Goal: Find specific page/section: Find specific page/section

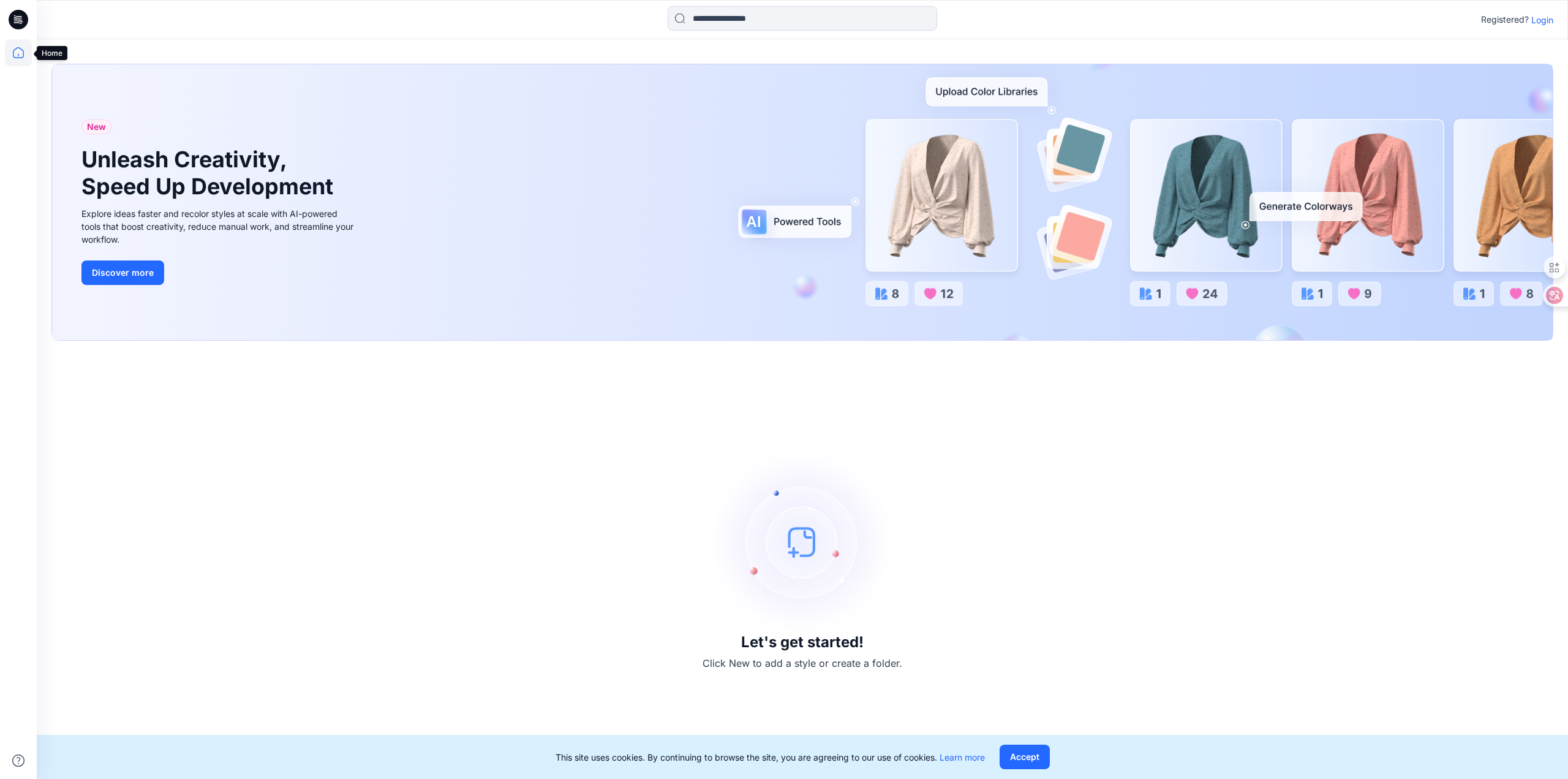
click at [20, 50] on icon at bounding box center [18, 52] width 27 height 27
click at [15, 54] on icon at bounding box center [18, 52] width 27 height 27
click at [16, 54] on icon at bounding box center [18, 52] width 27 height 27
click at [14, 54] on icon at bounding box center [18, 52] width 27 height 27
click at [1542, 22] on p "Login" at bounding box center [1542, 20] width 22 height 13
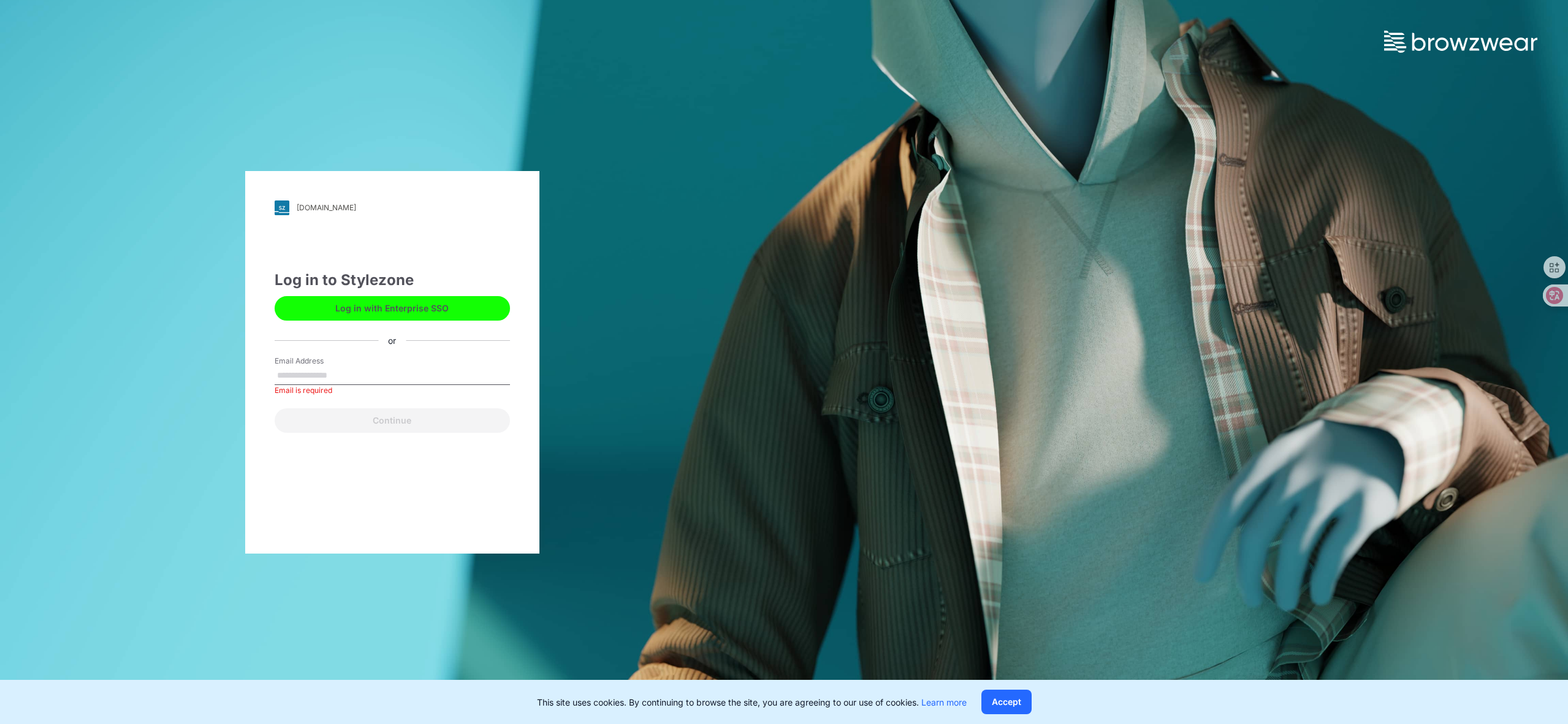
click at [301, 378] on input "Email Address" at bounding box center [392, 375] width 235 height 18
type input "**********"
click at [390, 421] on button "Continue" at bounding box center [392, 421] width 235 height 25
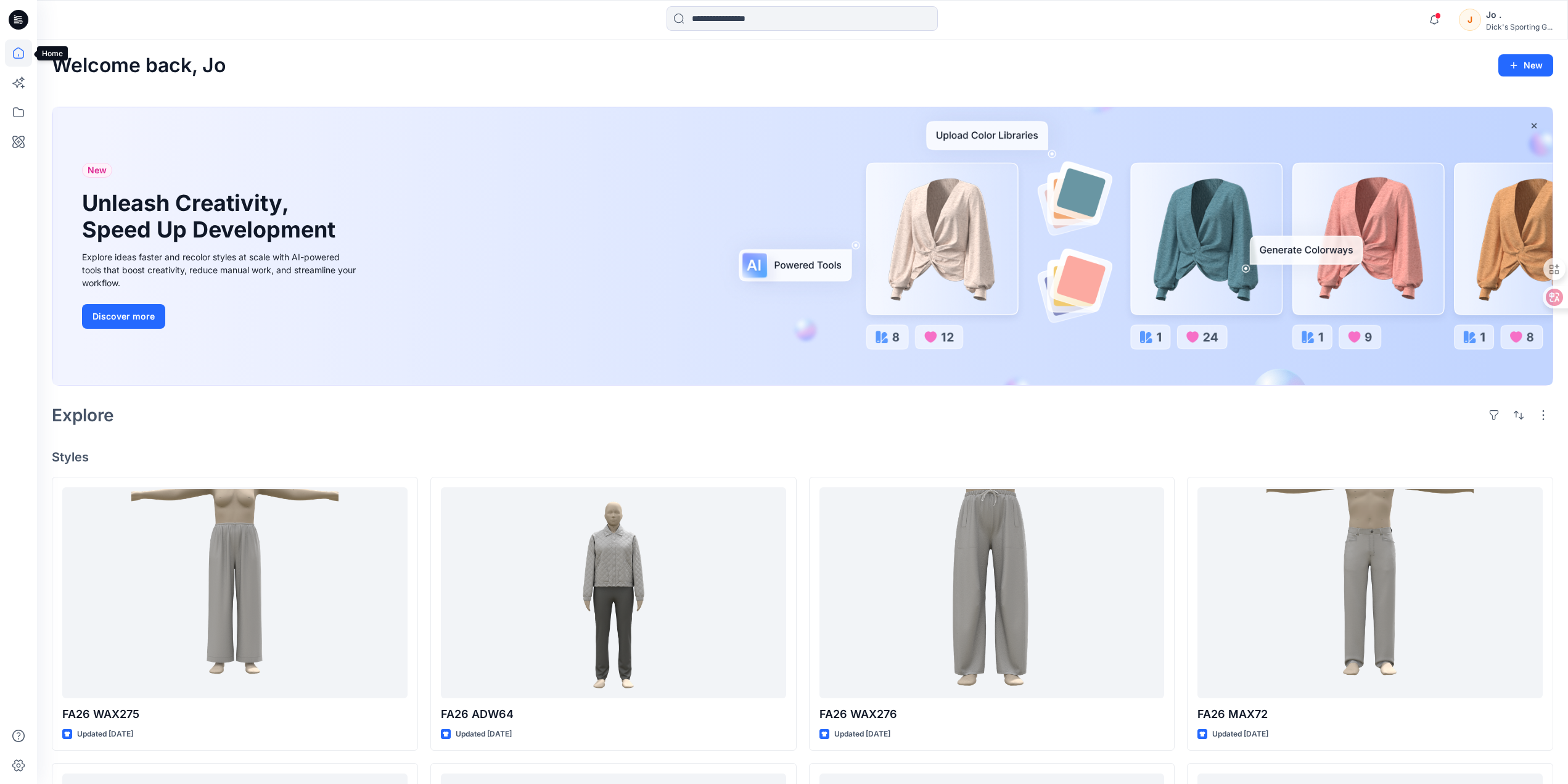
click at [12, 48] on icon at bounding box center [18, 52] width 27 height 27
click at [1473, 17] on div "J" at bounding box center [1470, 20] width 22 height 22
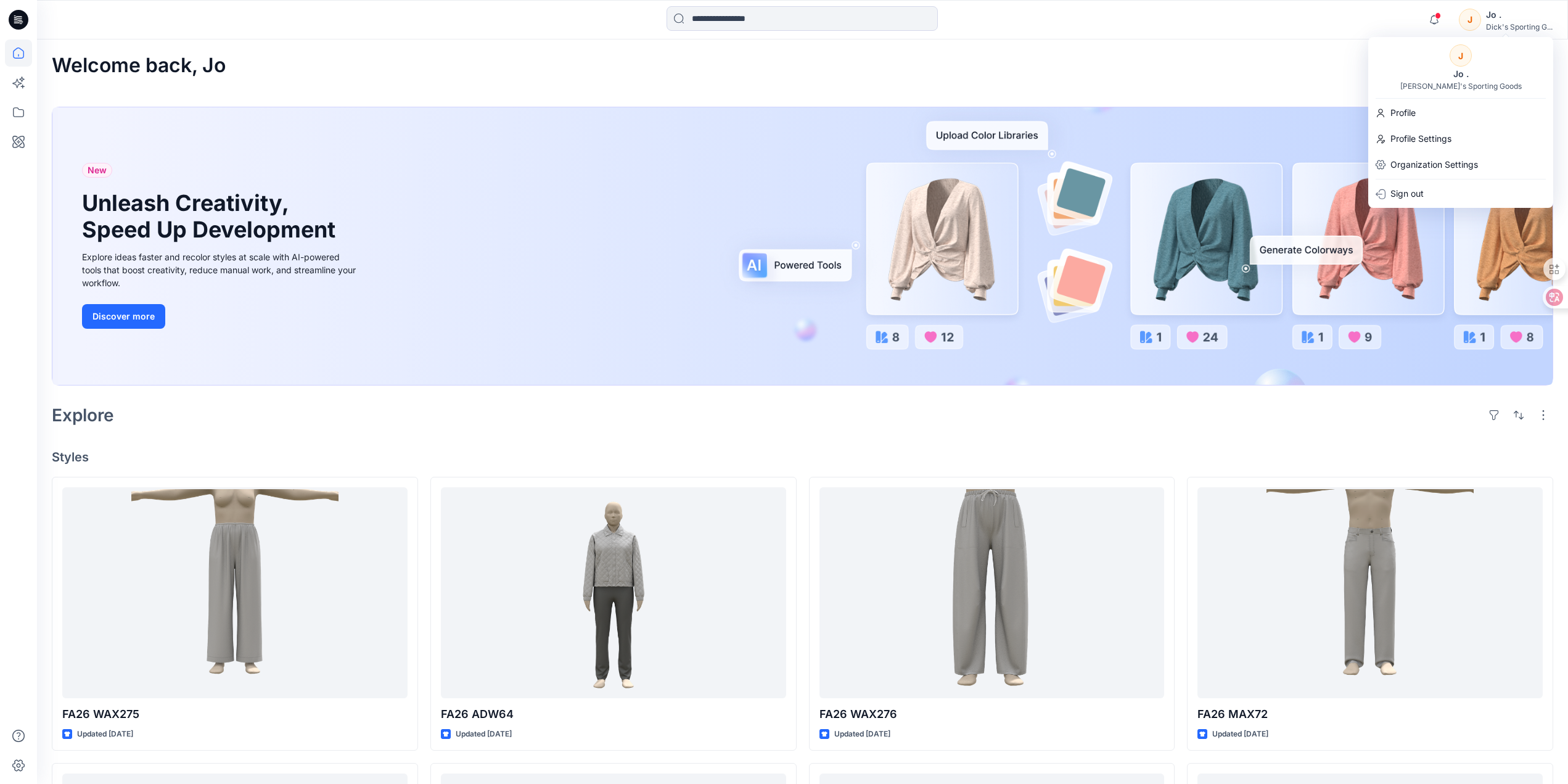
click at [495, 74] on div "Welcome back, [PERSON_NAME]" at bounding box center [802, 65] width 1502 height 23
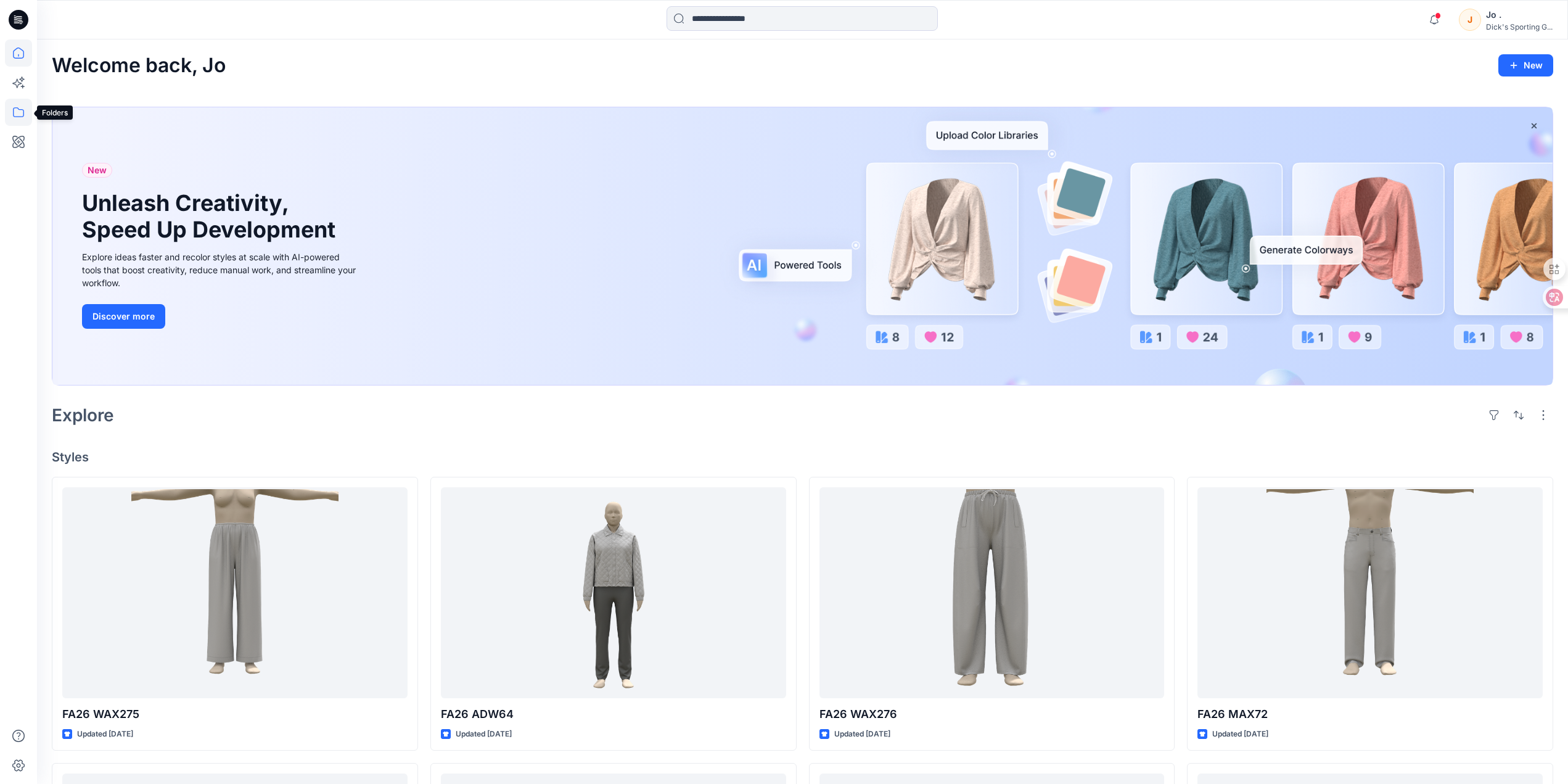
click at [19, 115] on icon at bounding box center [18, 111] width 27 height 27
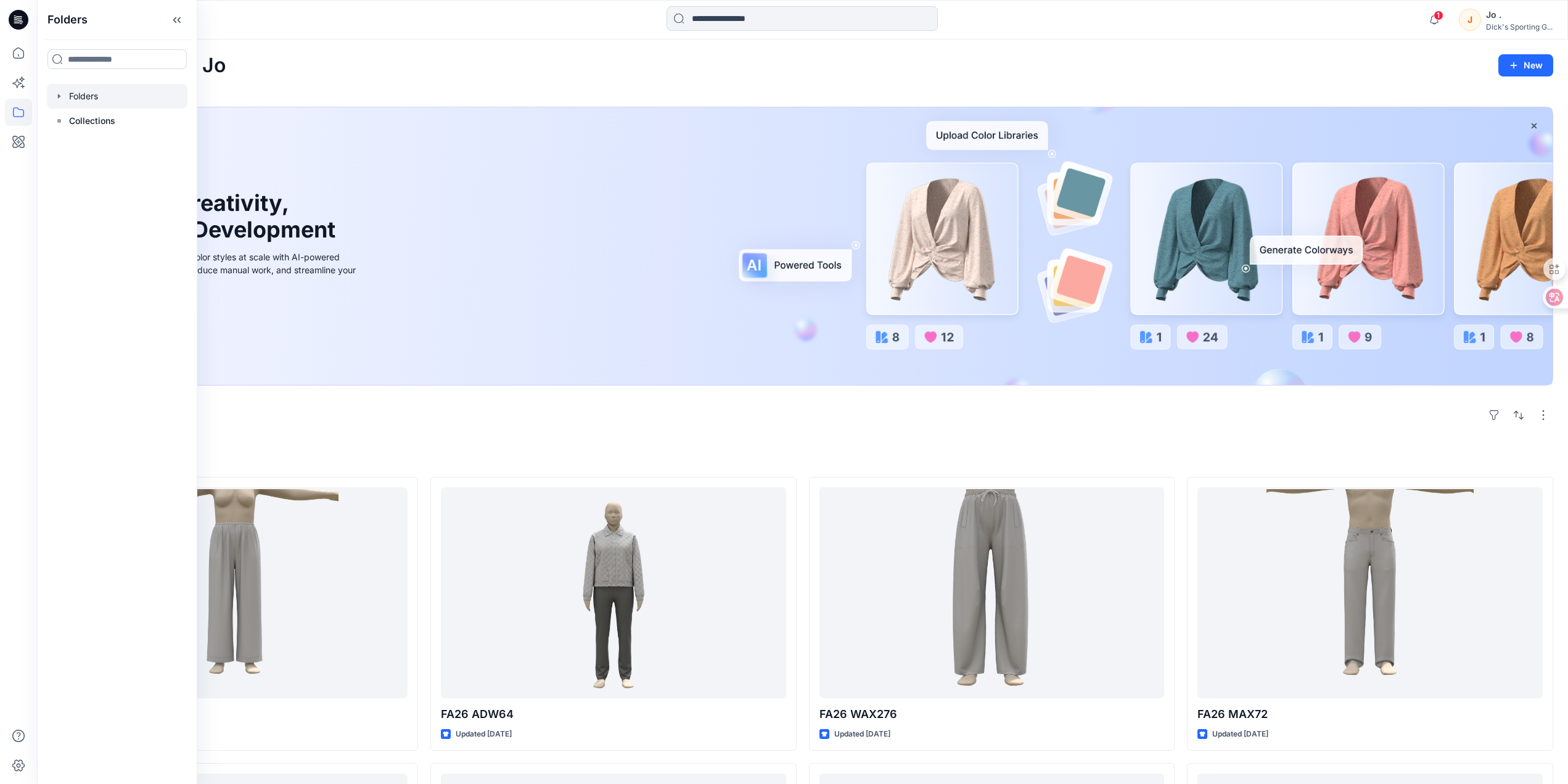
click at [97, 96] on div at bounding box center [117, 96] width 141 height 25
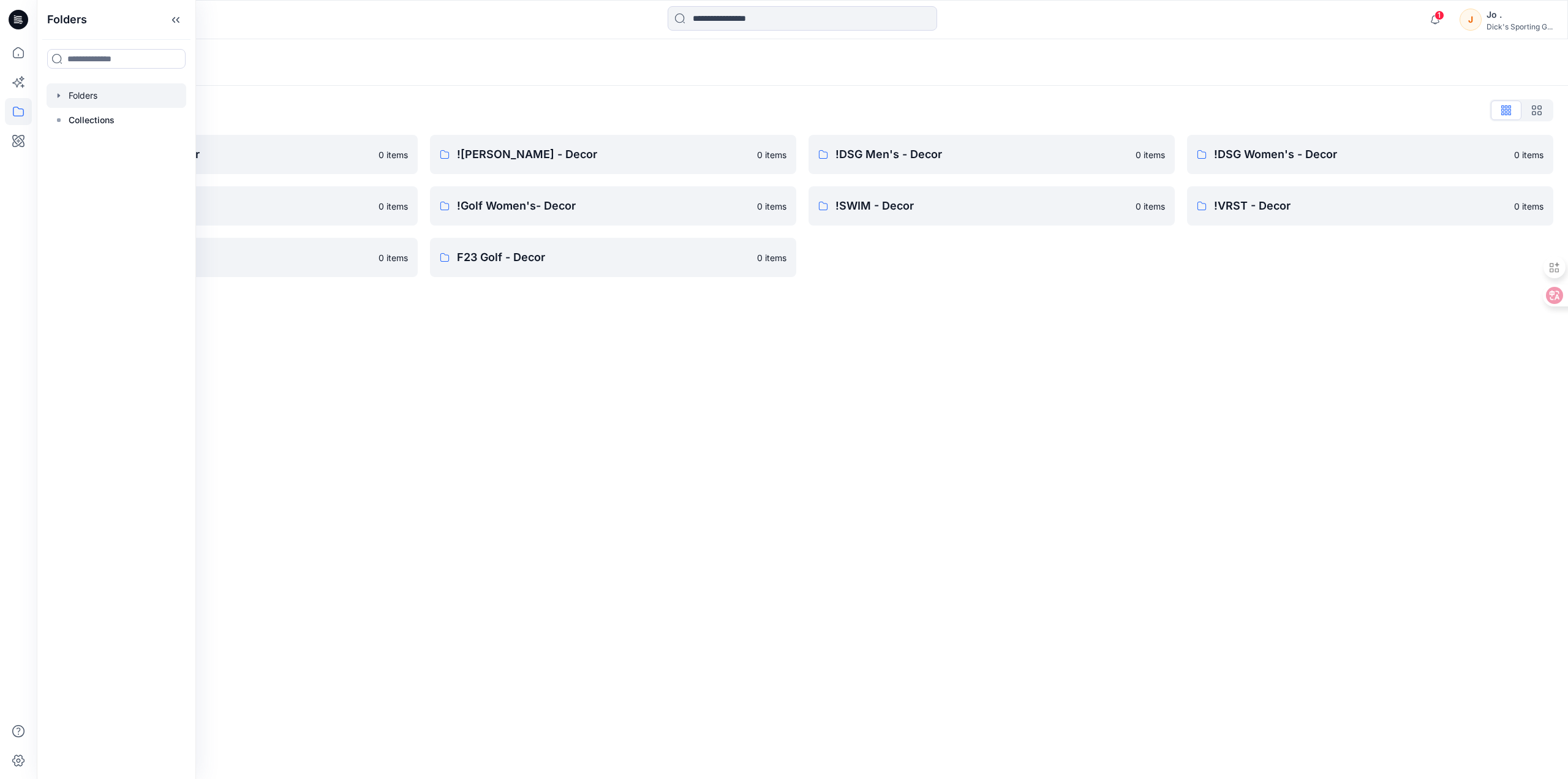
click at [499, 450] on div "Folders Folders List !Alpine Design - Decor 0 items !Golf Men's - Decor 0 items…" at bounding box center [802, 409] width 1531 height 740
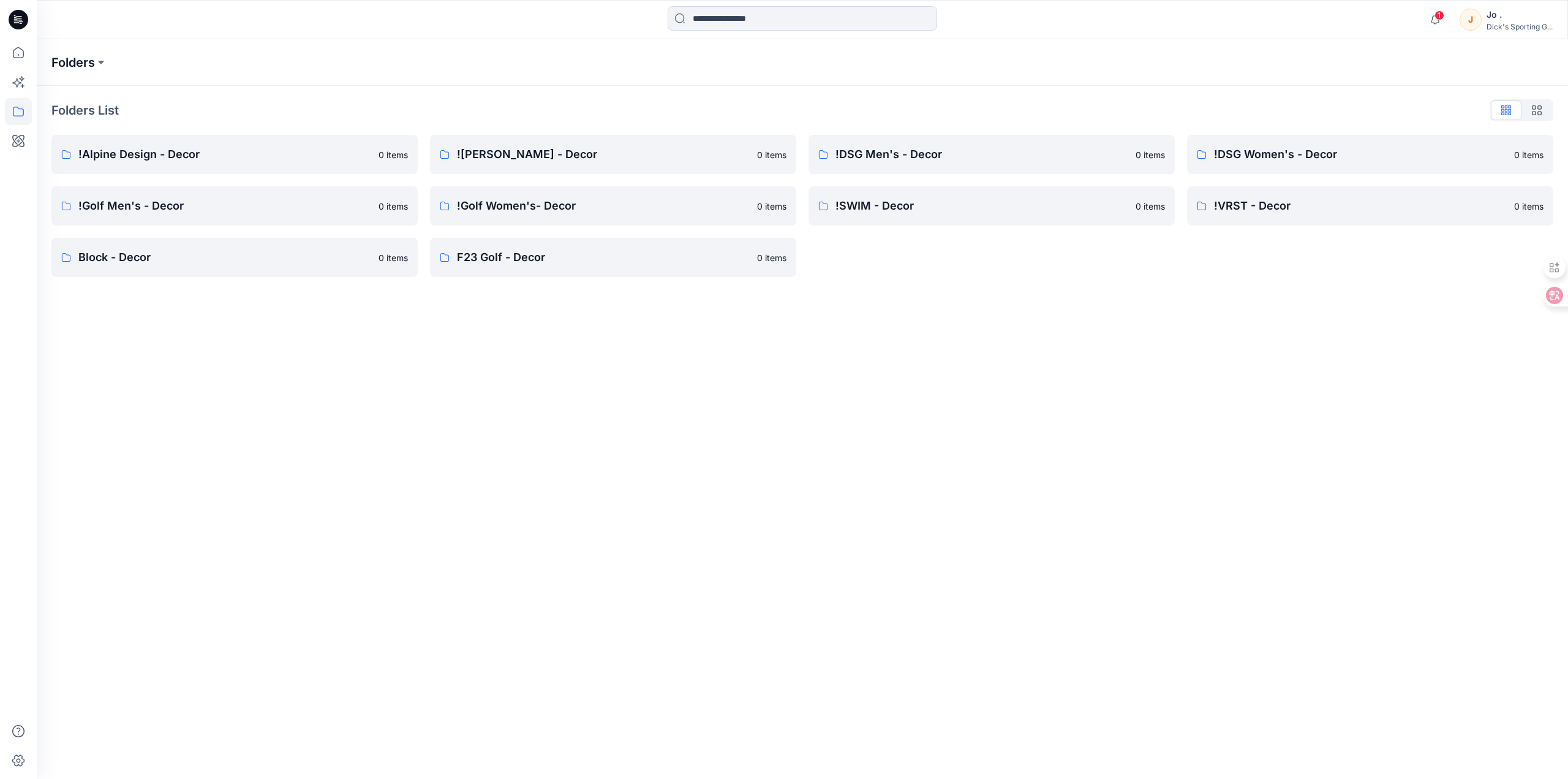
click at [94, 61] on p "Folders" at bounding box center [73, 62] width 43 height 17
click at [101, 63] on button at bounding box center [101, 62] width 12 height 17
click at [345, 482] on div "Folders Folders !Alpine Design - Decor ![PERSON_NAME] - Decor !DSG Men's - Deco…" at bounding box center [802, 409] width 1531 height 740
click at [16, 112] on icon at bounding box center [18, 111] width 27 height 27
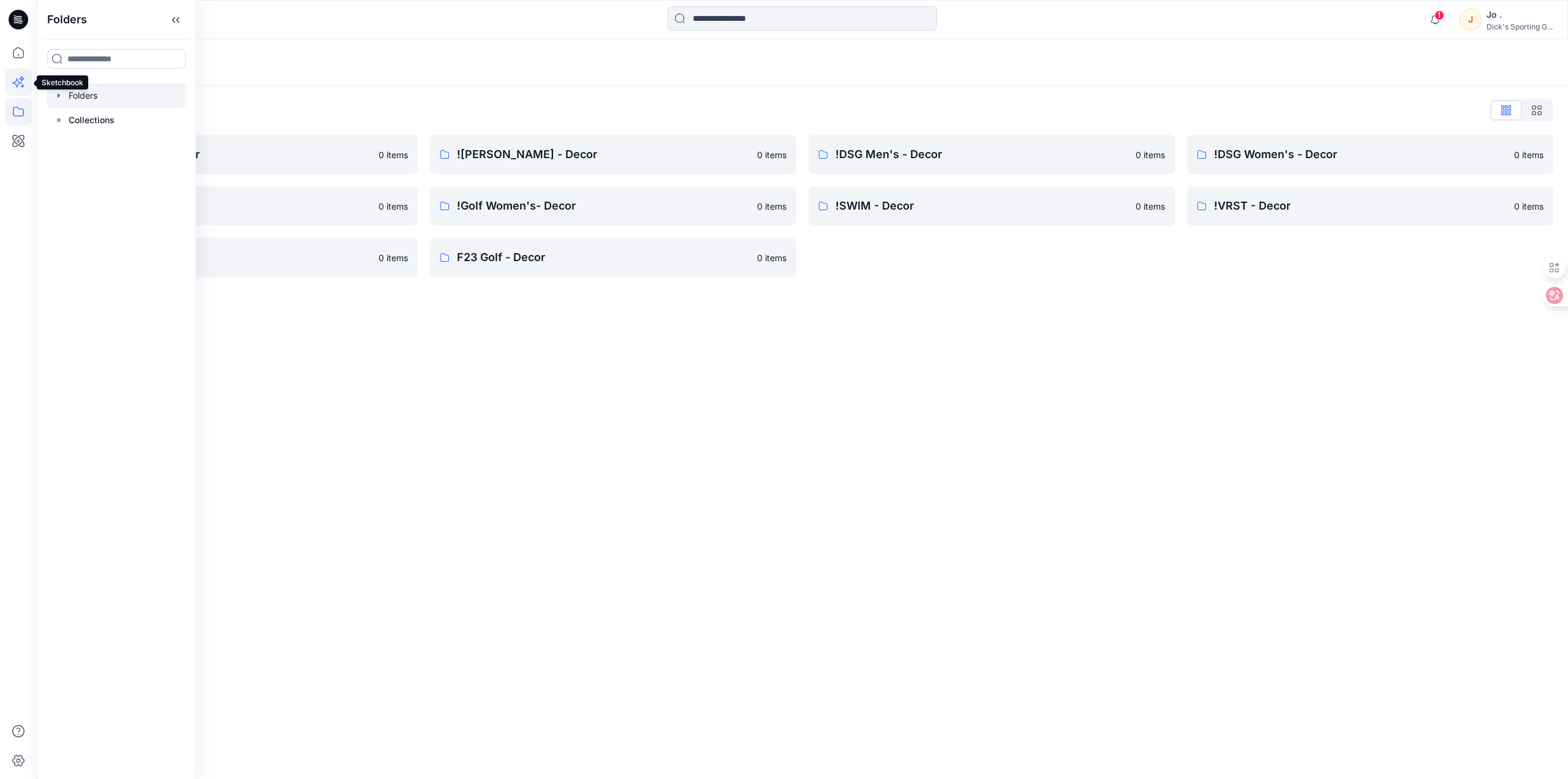
click at [22, 87] on icon at bounding box center [18, 82] width 27 height 27
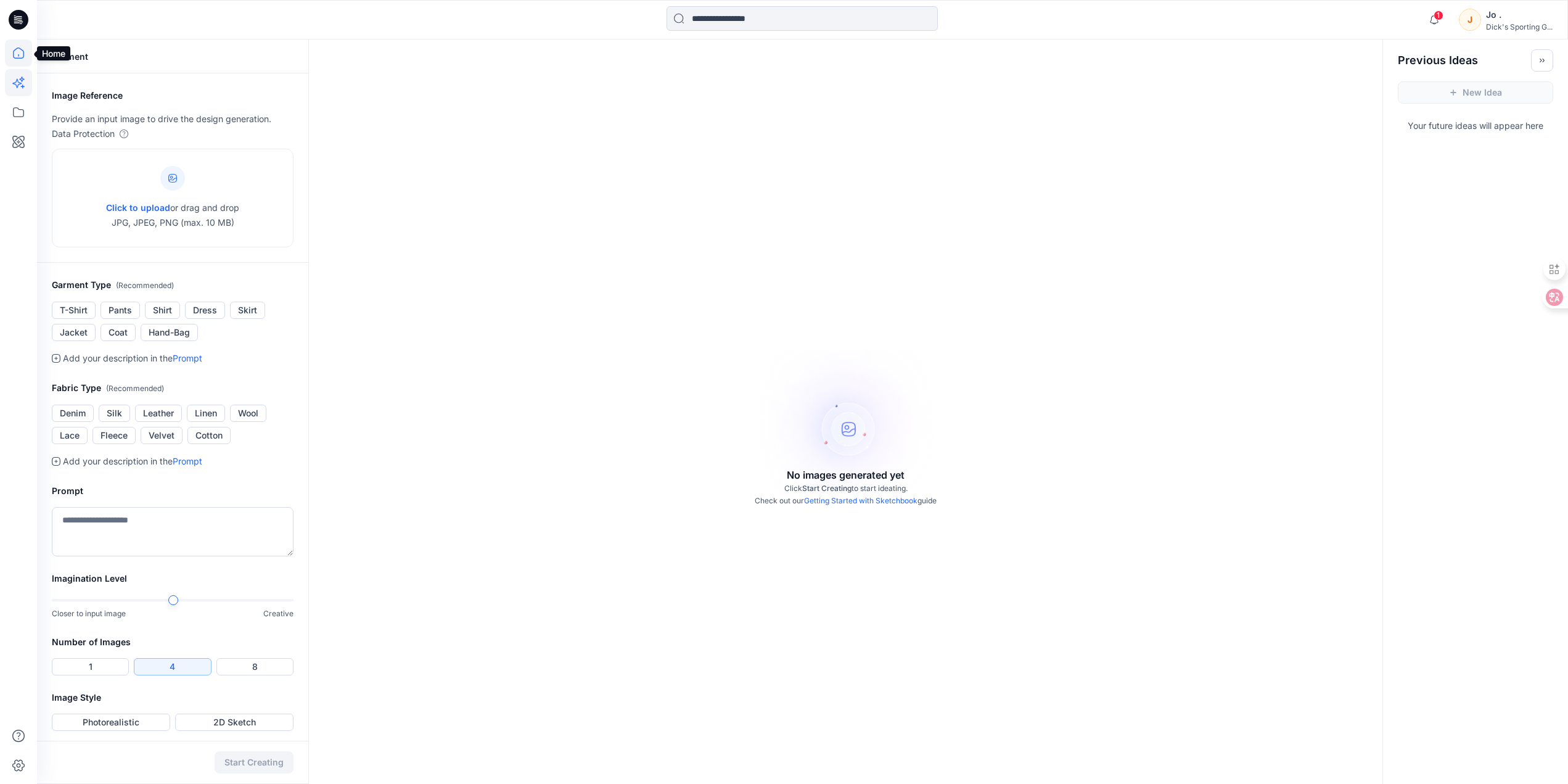
click at [17, 59] on icon at bounding box center [18, 52] width 27 height 27
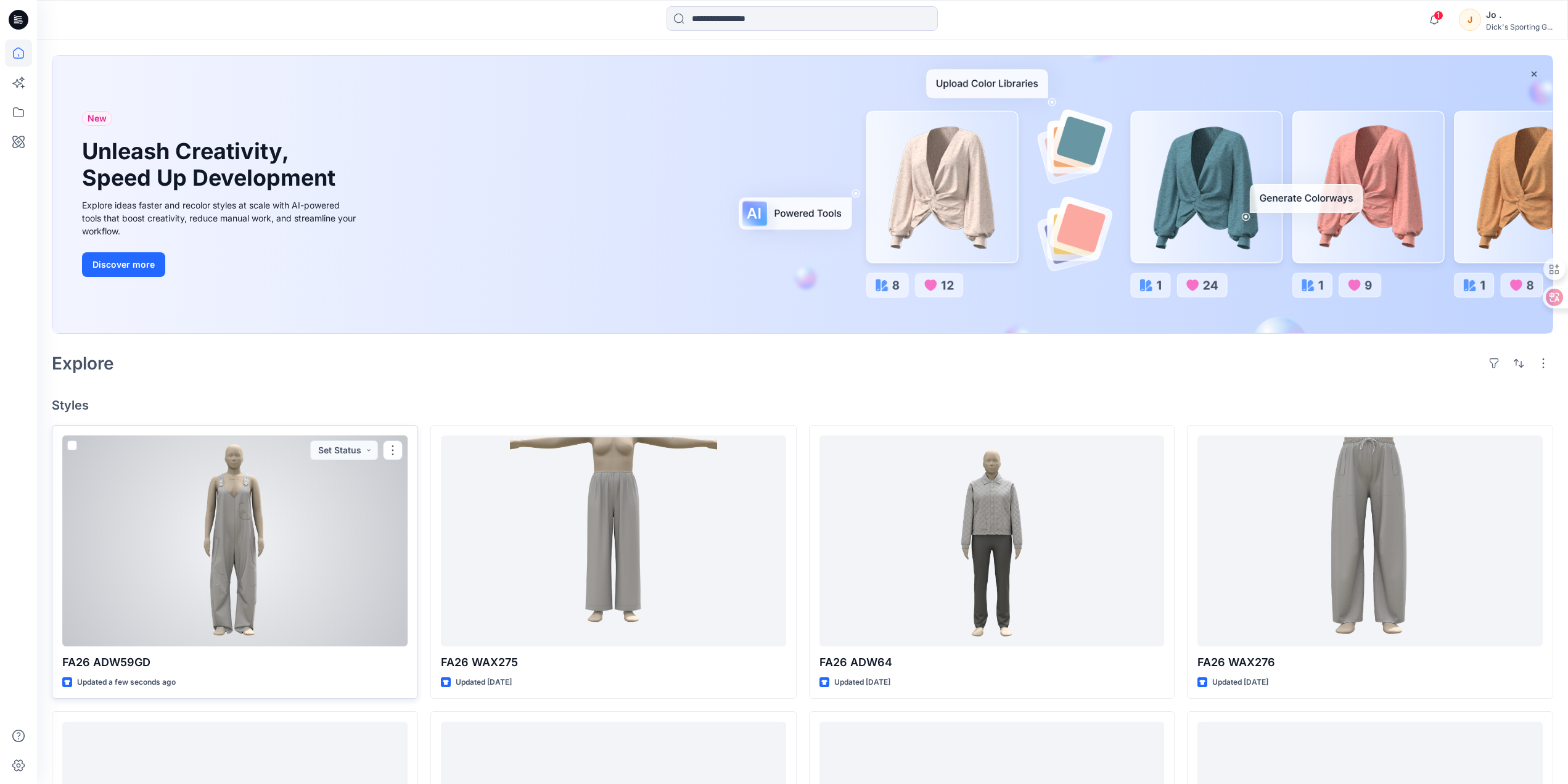
scroll to position [123, 0]
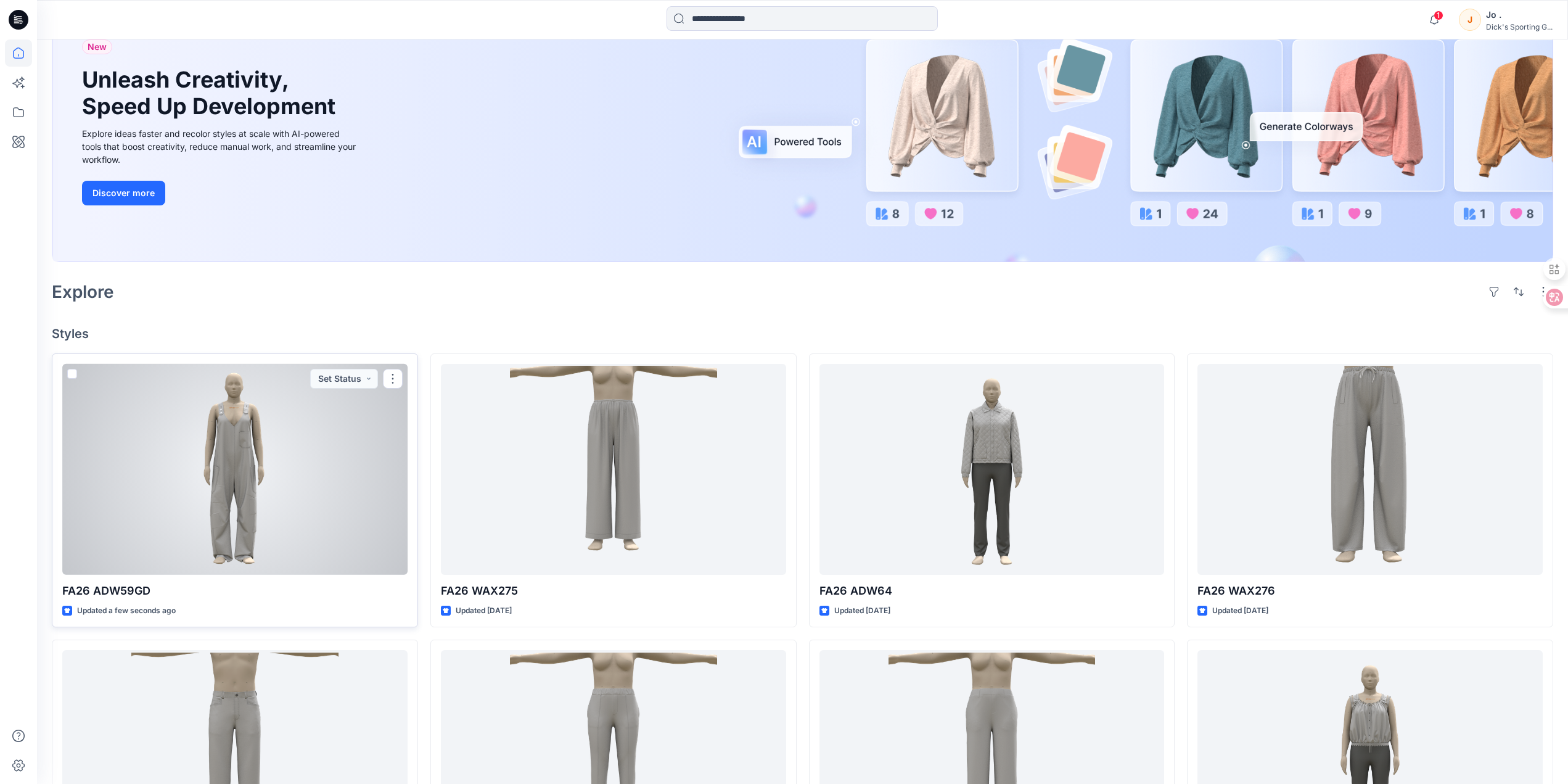
click at [232, 469] on div at bounding box center [235, 469] width 345 height 211
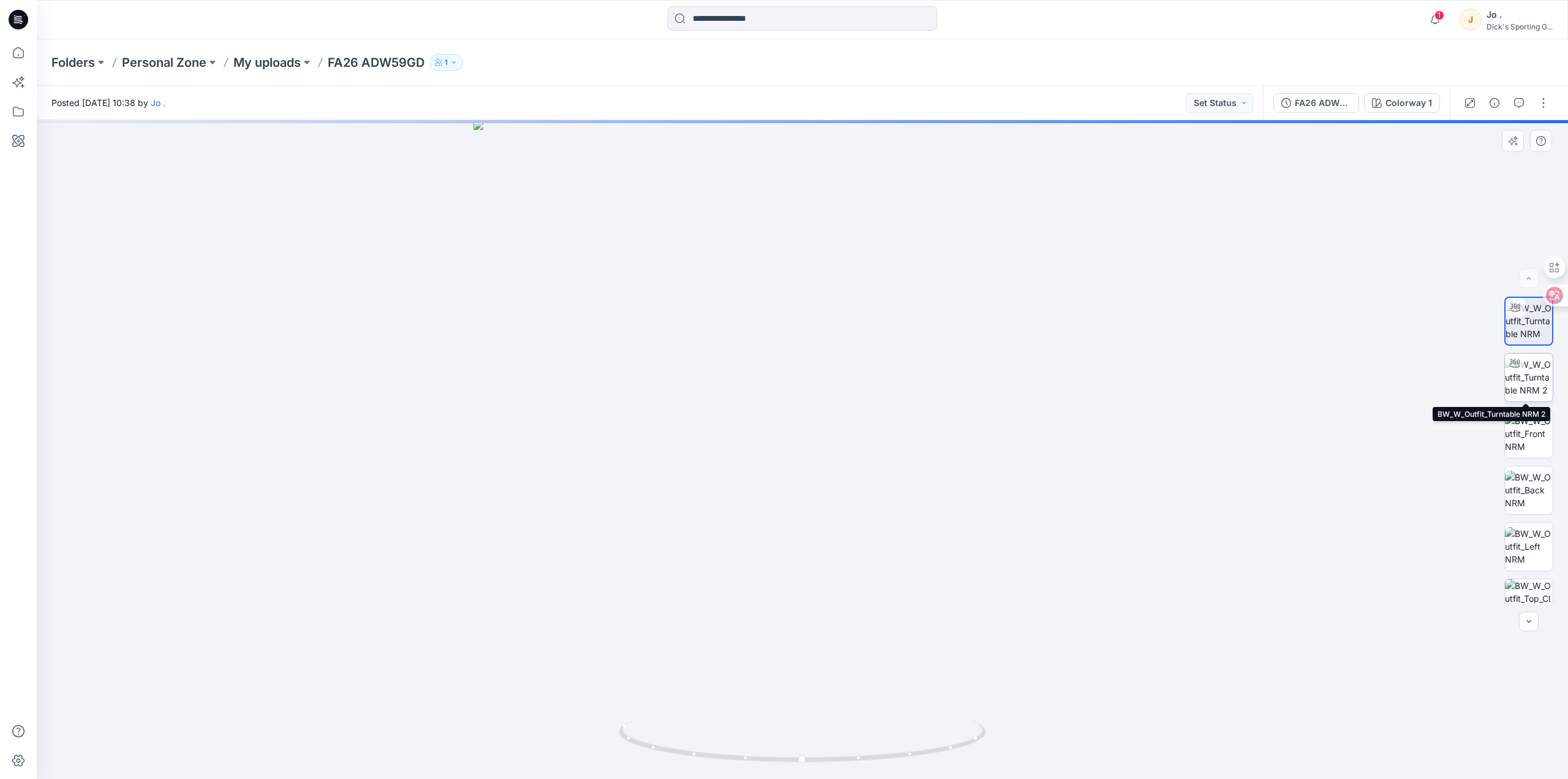
click at [1524, 383] on img at bounding box center [1529, 376] width 48 height 38
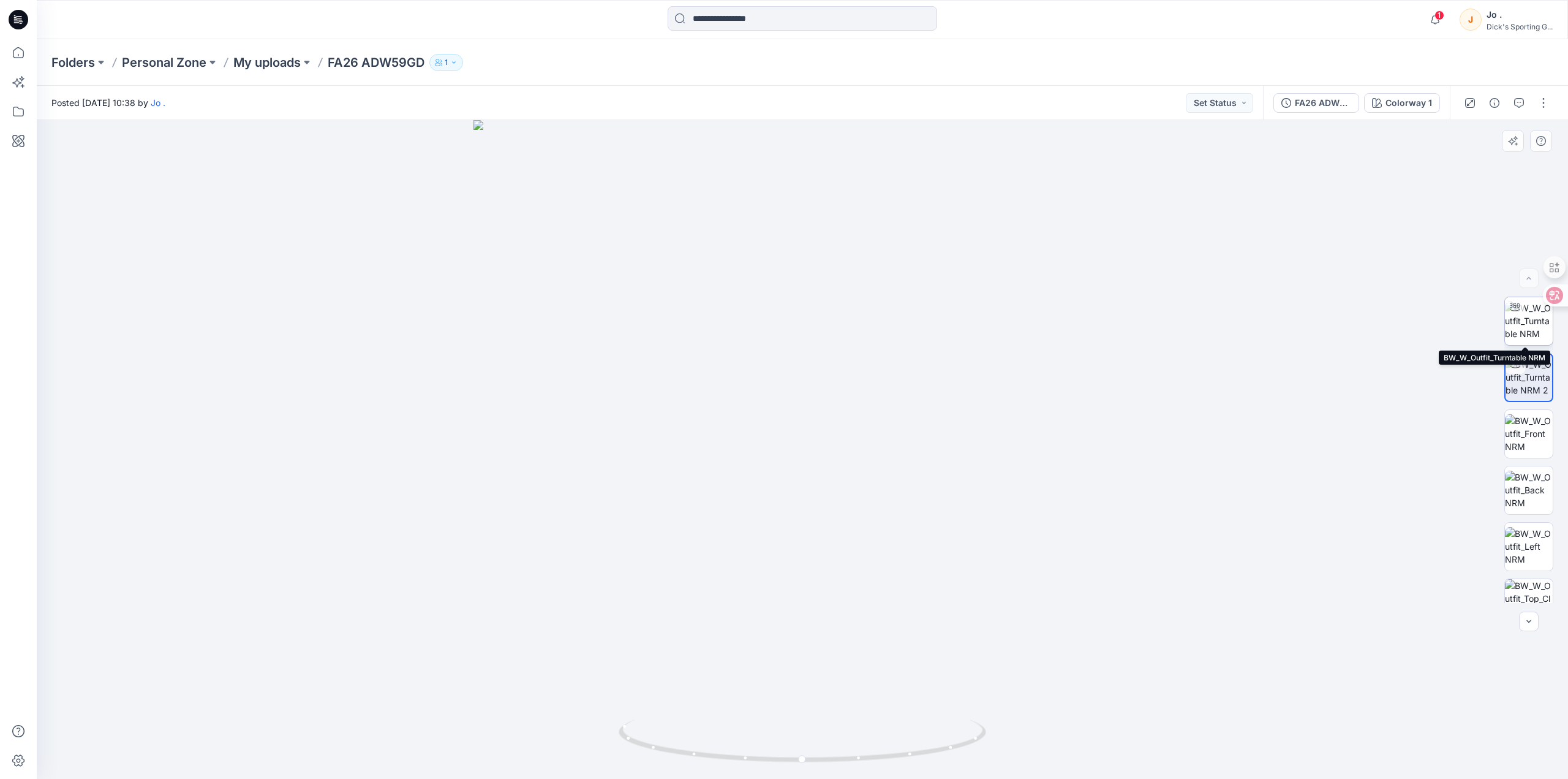
click at [1532, 316] on img at bounding box center [1529, 320] width 48 height 38
click at [1527, 426] on img at bounding box center [1529, 433] width 48 height 38
click at [1525, 483] on img at bounding box center [1529, 489] width 48 height 38
click at [1521, 538] on img at bounding box center [1529, 546] width 48 height 38
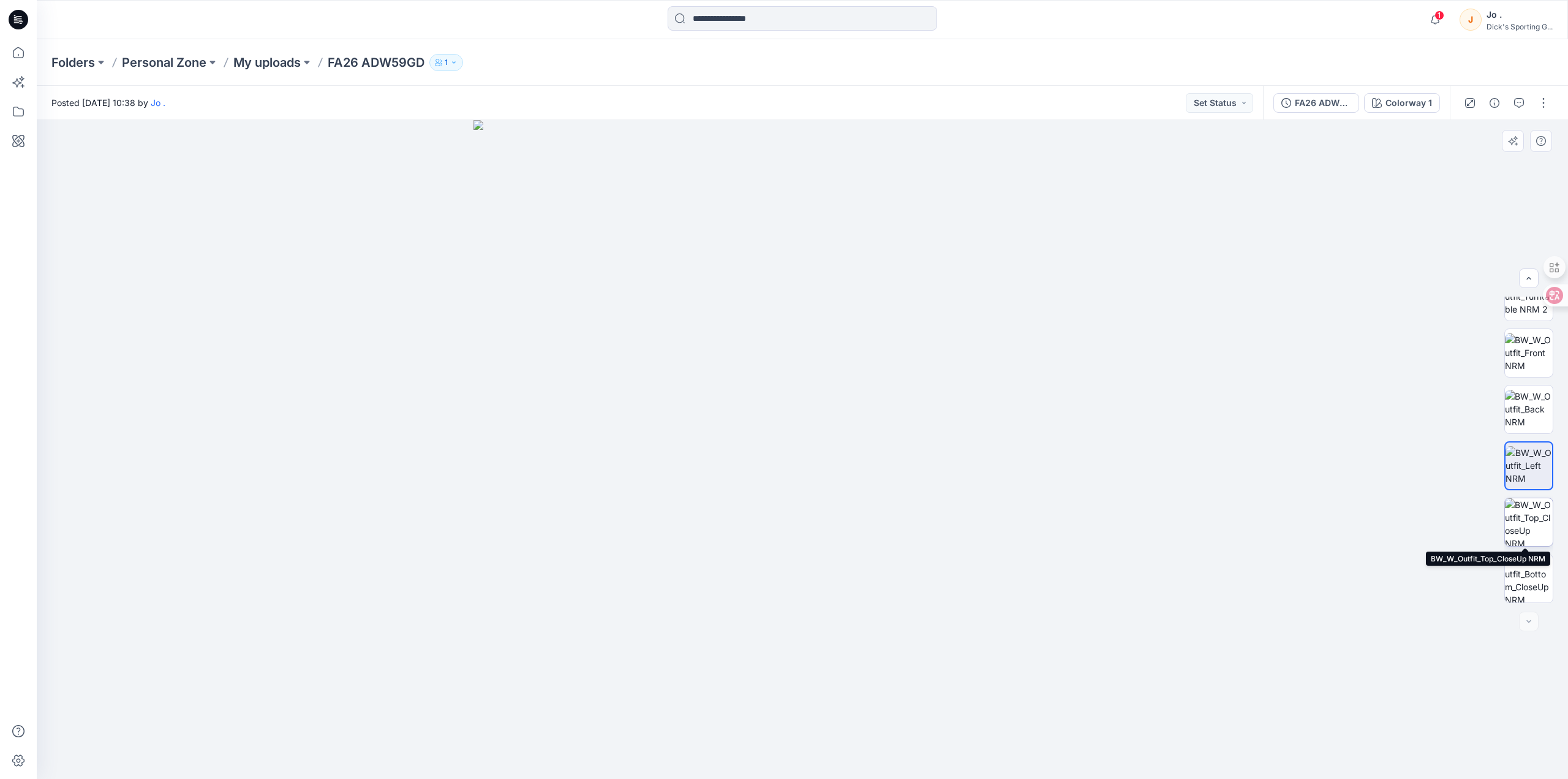
click at [1520, 529] on img at bounding box center [1529, 522] width 48 height 48
click at [1527, 581] on img at bounding box center [1529, 578] width 48 height 48
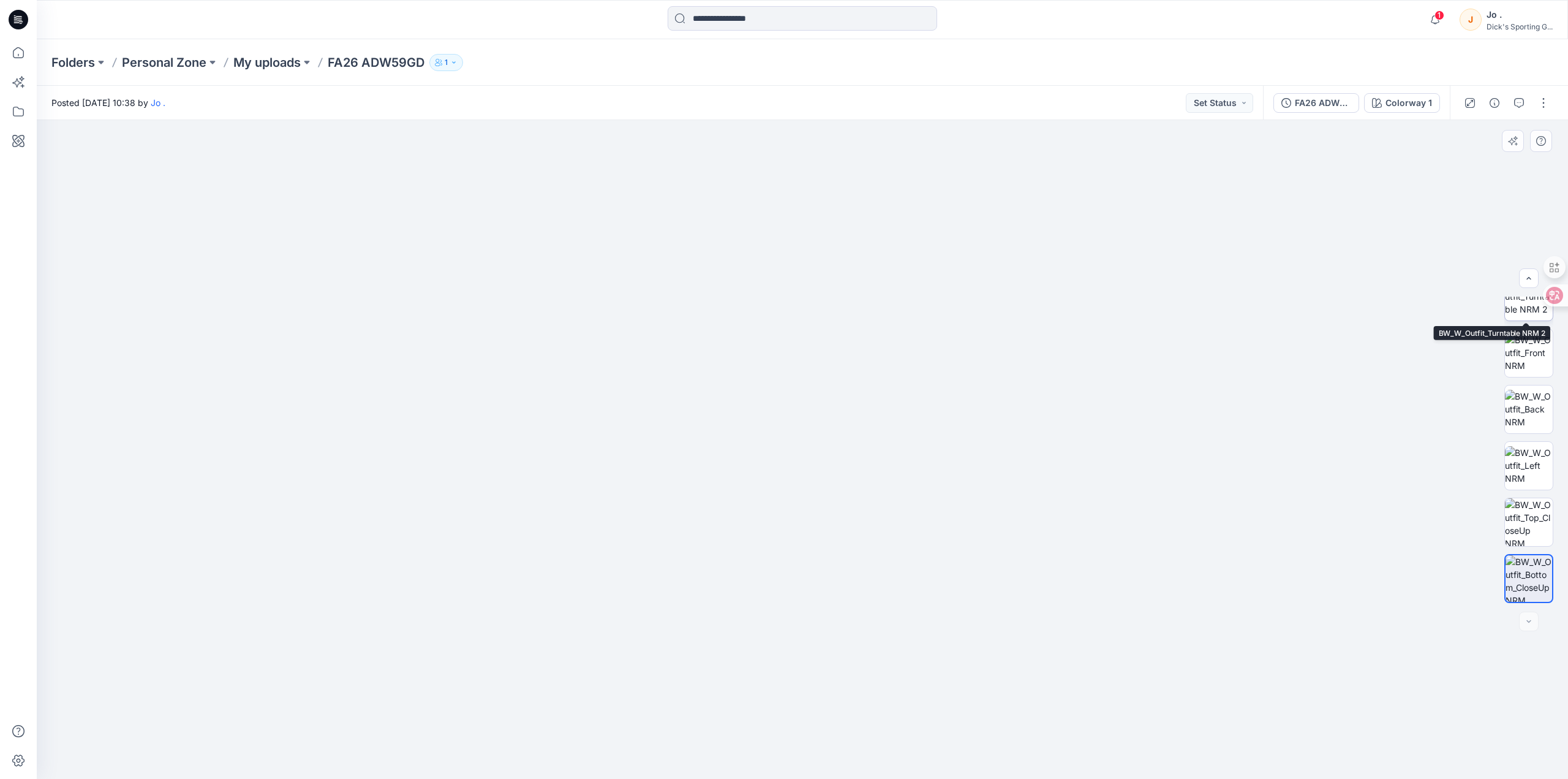
click at [1523, 300] on img at bounding box center [1529, 296] width 48 height 38
click at [1528, 365] on img at bounding box center [1529, 352] width 48 height 38
click at [12, 51] on icon at bounding box center [18, 52] width 27 height 27
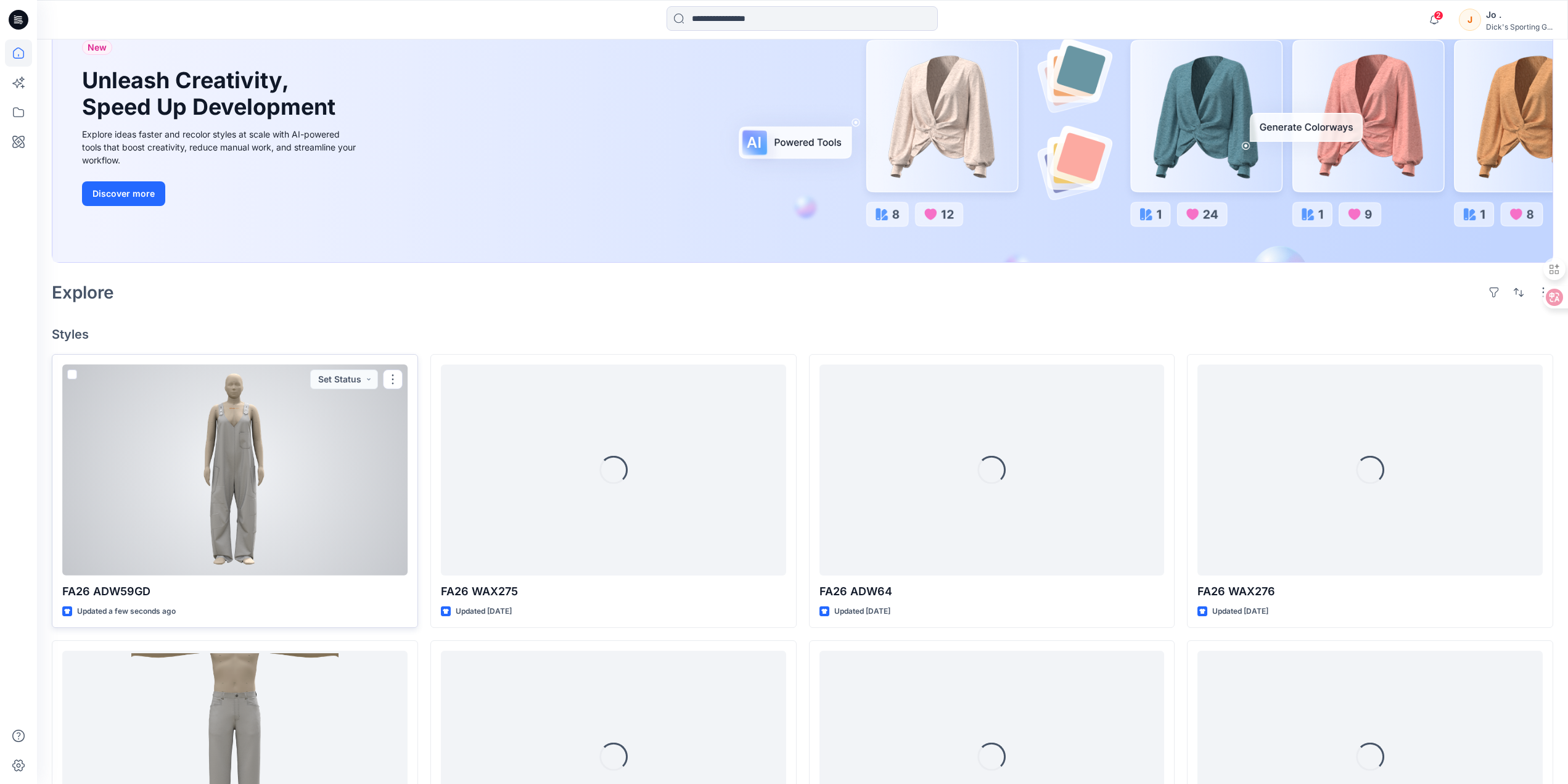
scroll to position [123, 0]
click at [293, 509] on div at bounding box center [235, 469] width 345 height 211
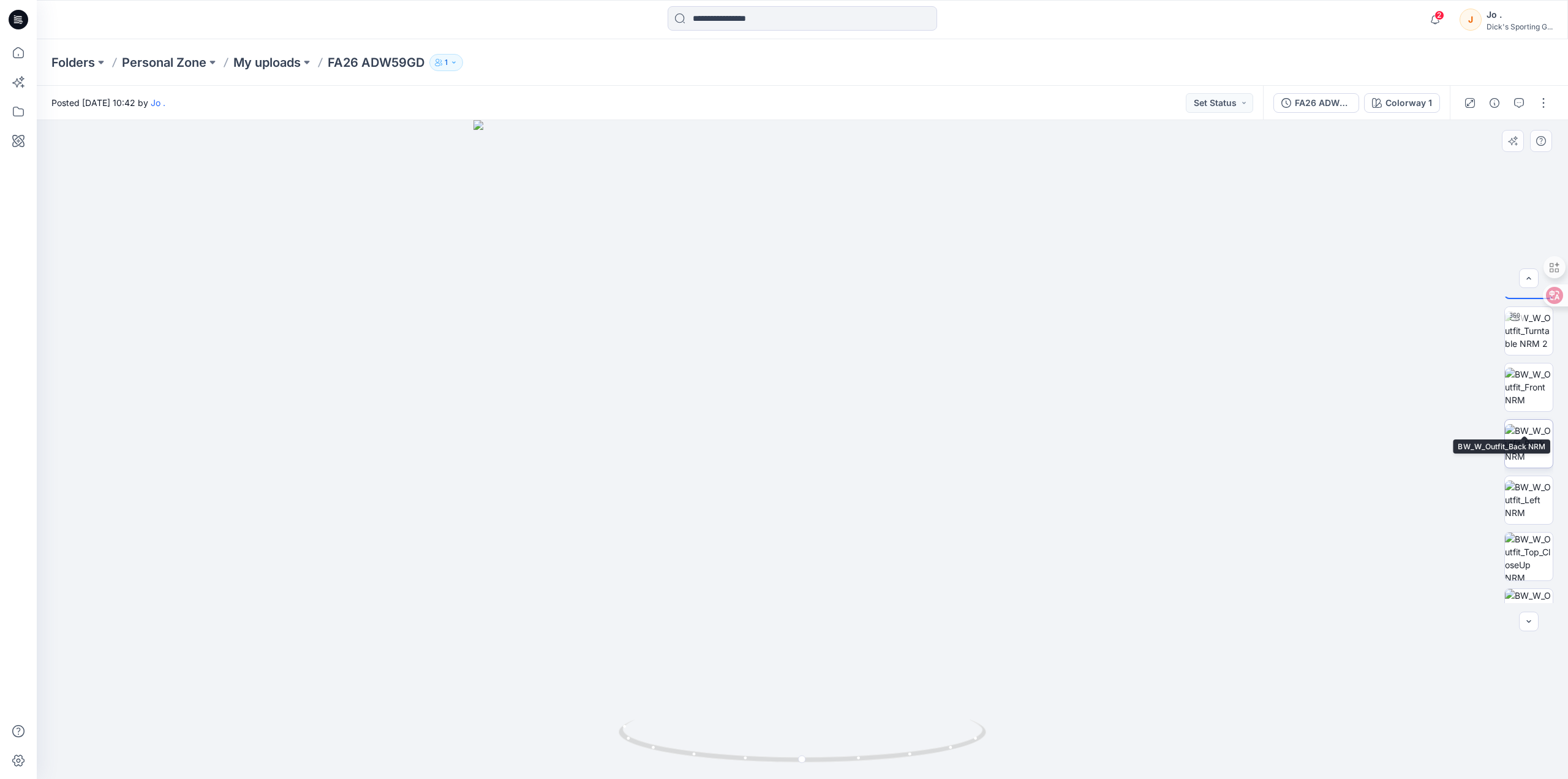
scroll to position [81, 0]
click at [283, 66] on p "My uploads" at bounding box center [266, 62] width 67 height 17
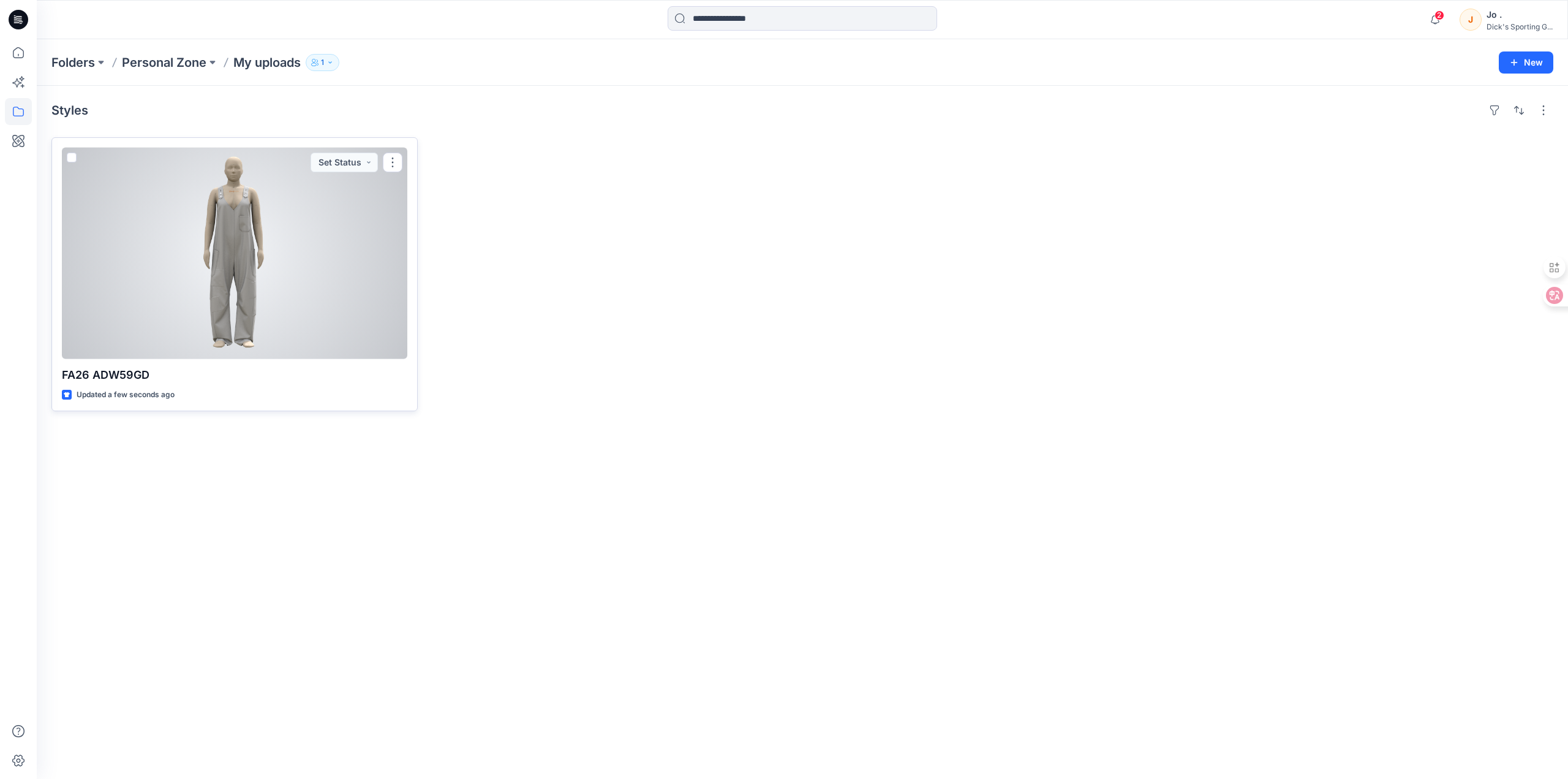
click at [309, 277] on div at bounding box center [234, 253] width 345 height 211
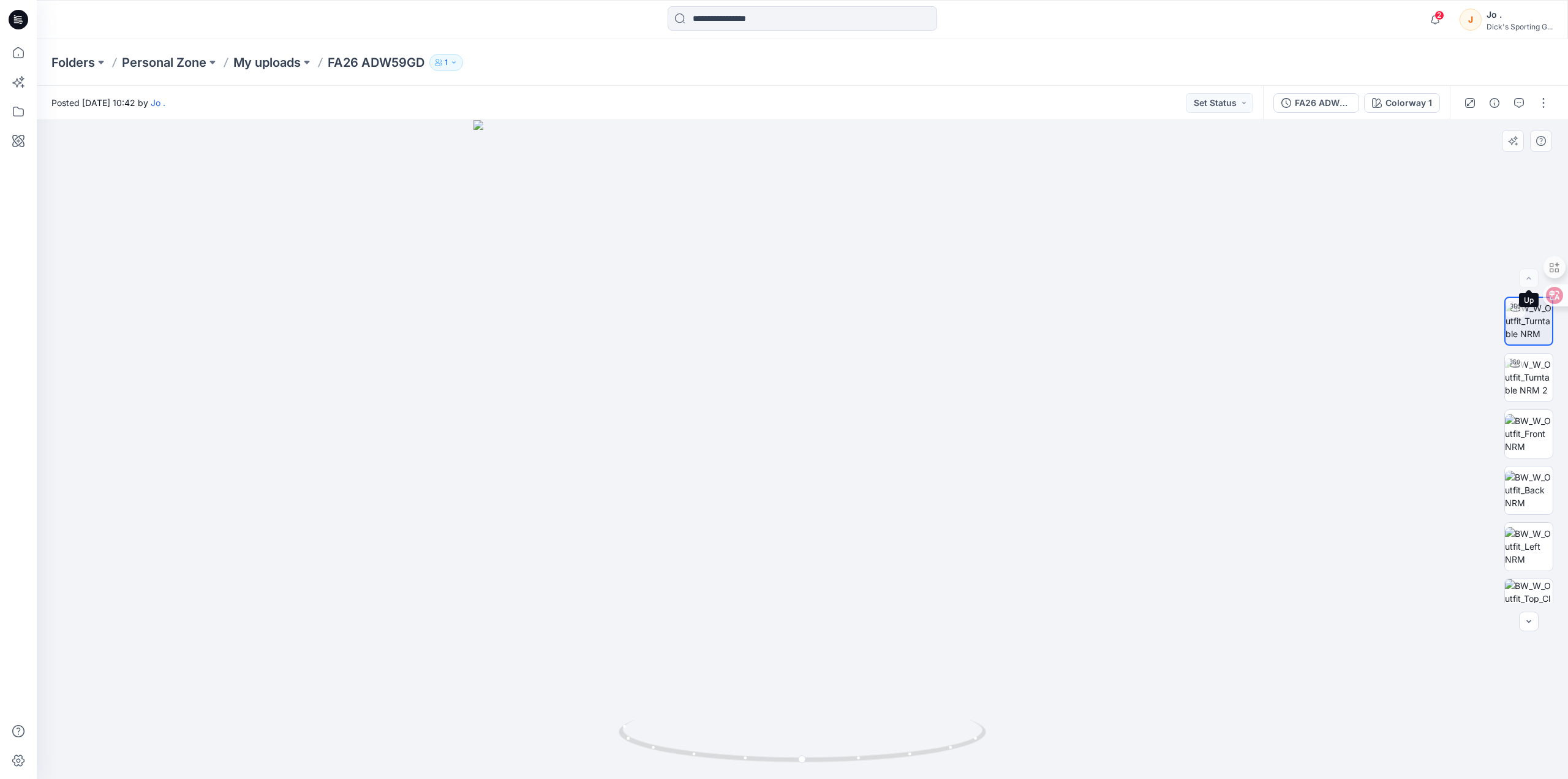
click at [1529, 282] on div at bounding box center [1528, 278] width 20 height 20
click at [1316, 102] on div "FA26 ADW59GD" at bounding box center [1323, 103] width 56 height 14
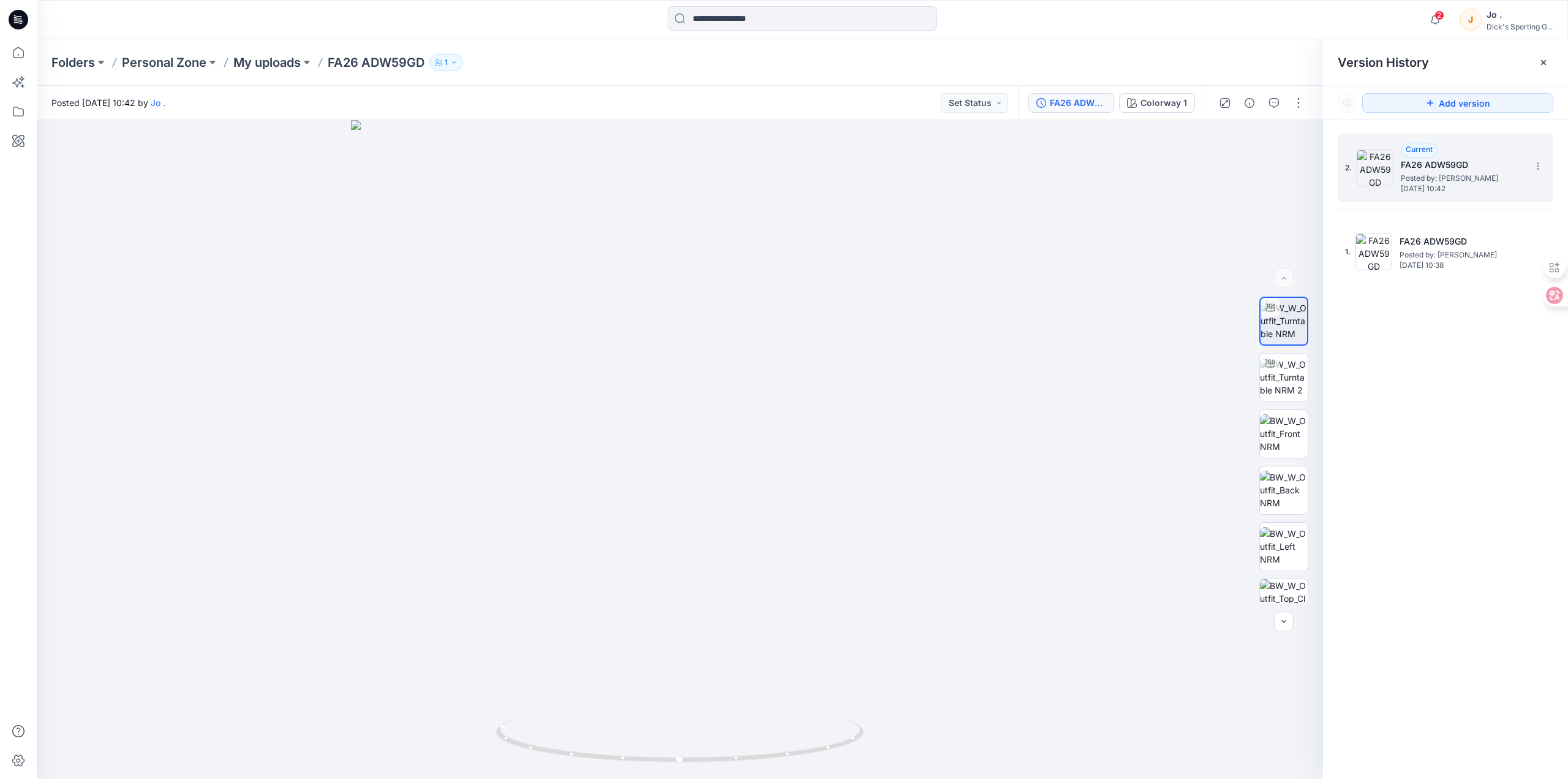
click at [1433, 175] on span "Posted by: [PERSON_NAME]" at bounding box center [1462, 178] width 122 height 12
click at [1289, 374] on img at bounding box center [1284, 376] width 48 height 38
click at [265, 58] on p "My uploads" at bounding box center [266, 62] width 67 height 17
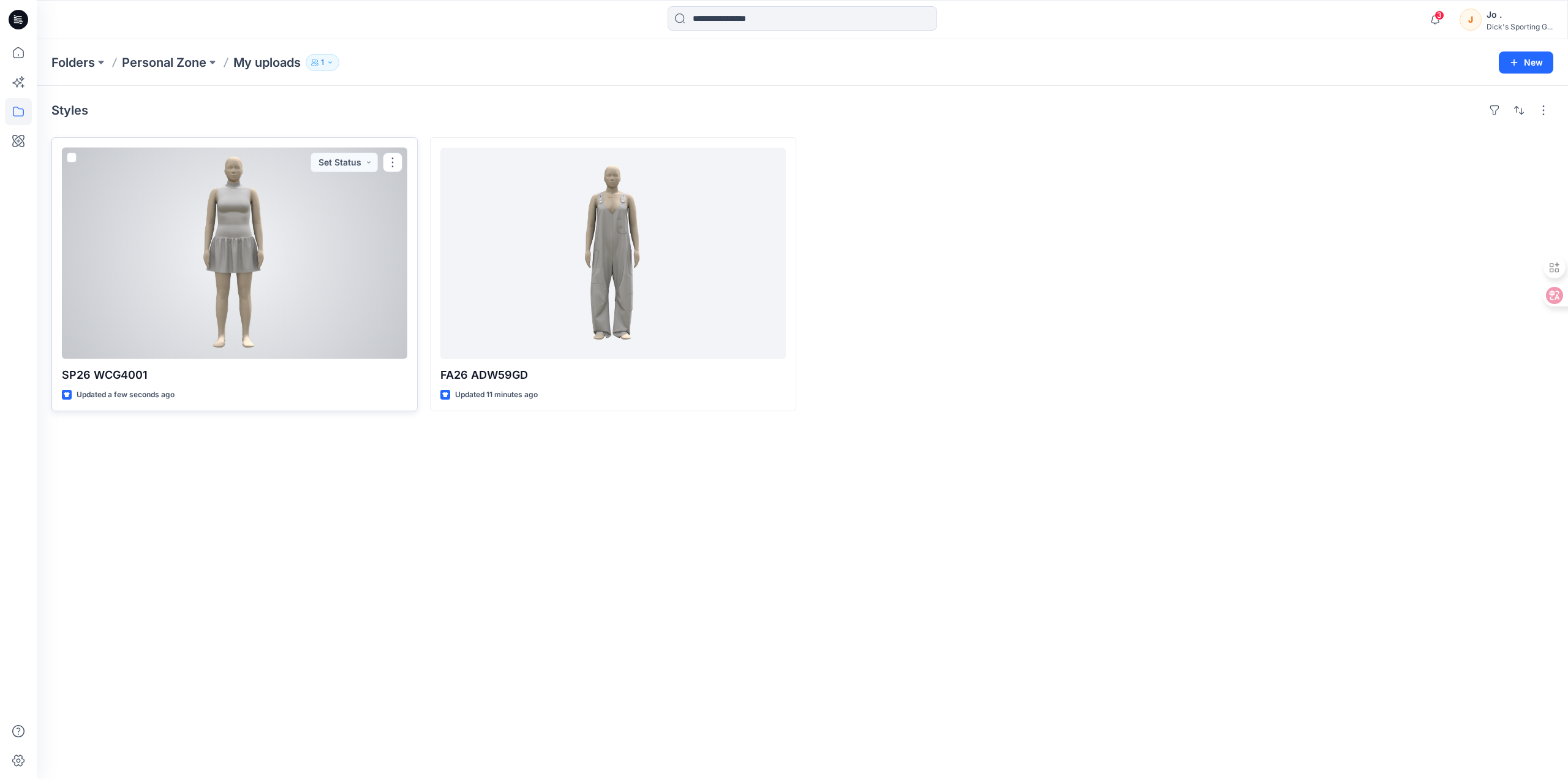
click at [174, 260] on div at bounding box center [234, 253] width 345 height 211
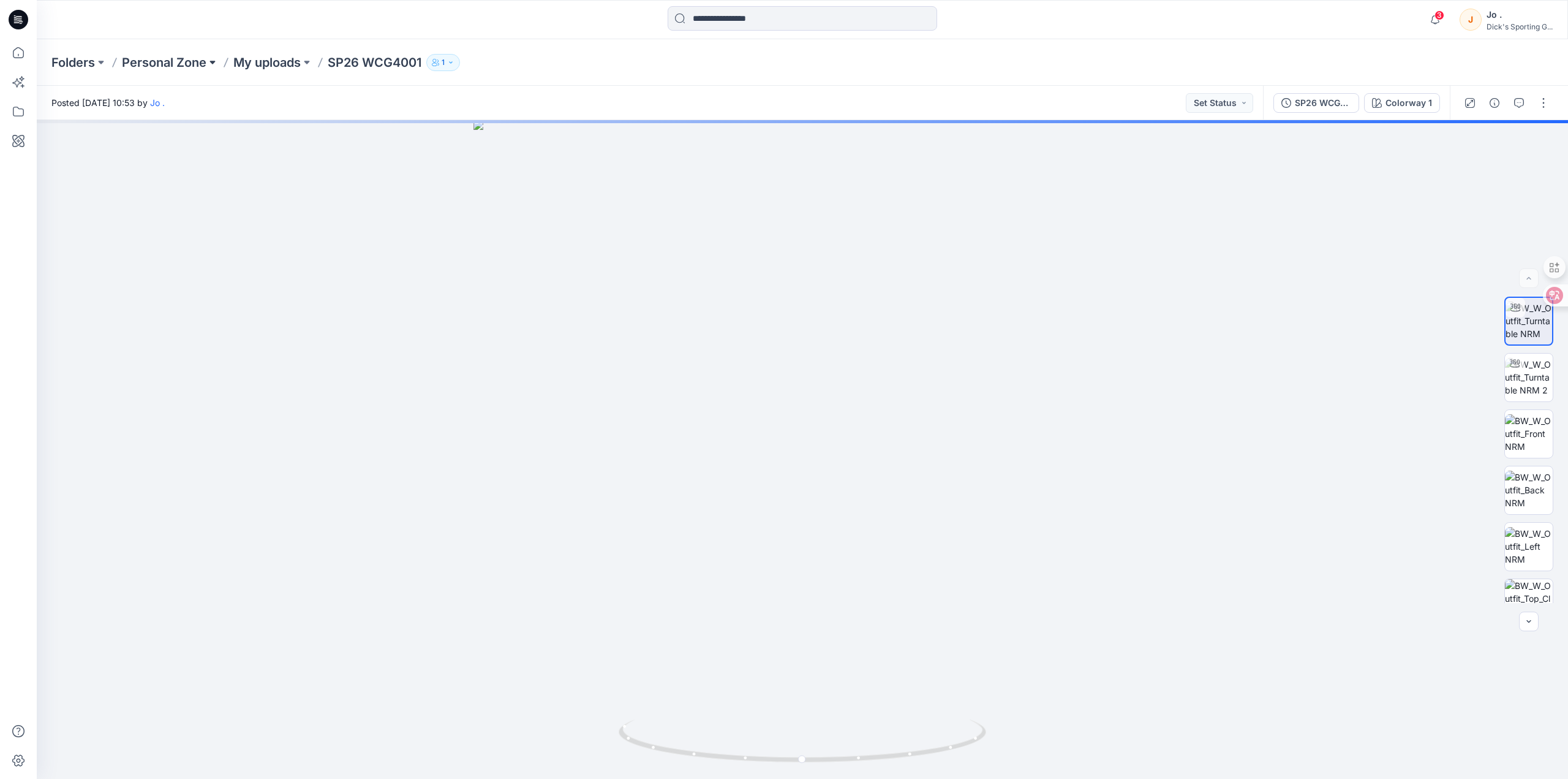
click at [212, 65] on button at bounding box center [212, 62] width 12 height 17
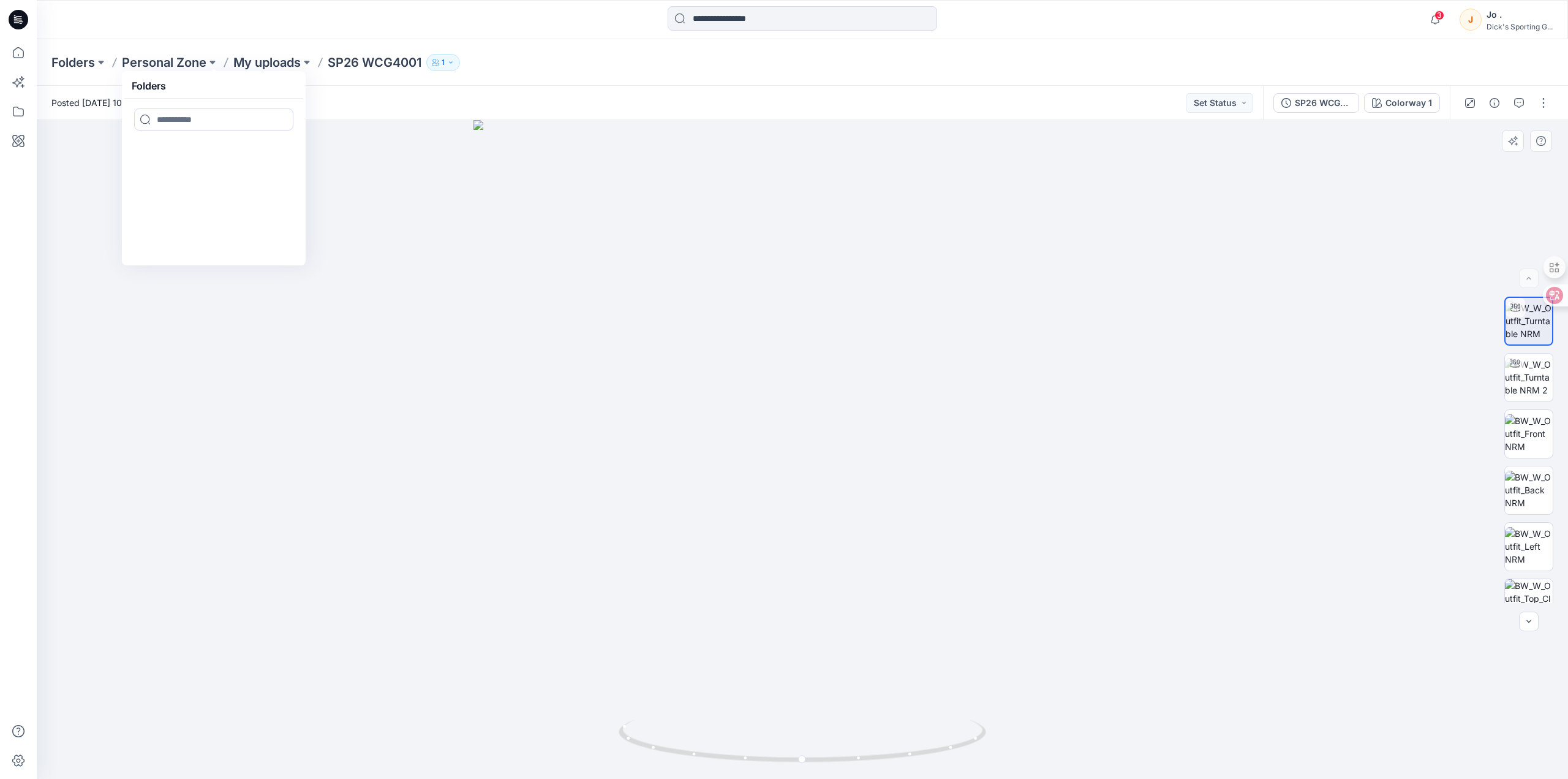
click at [445, 458] on div at bounding box center [802, 450] width 1531 height 659
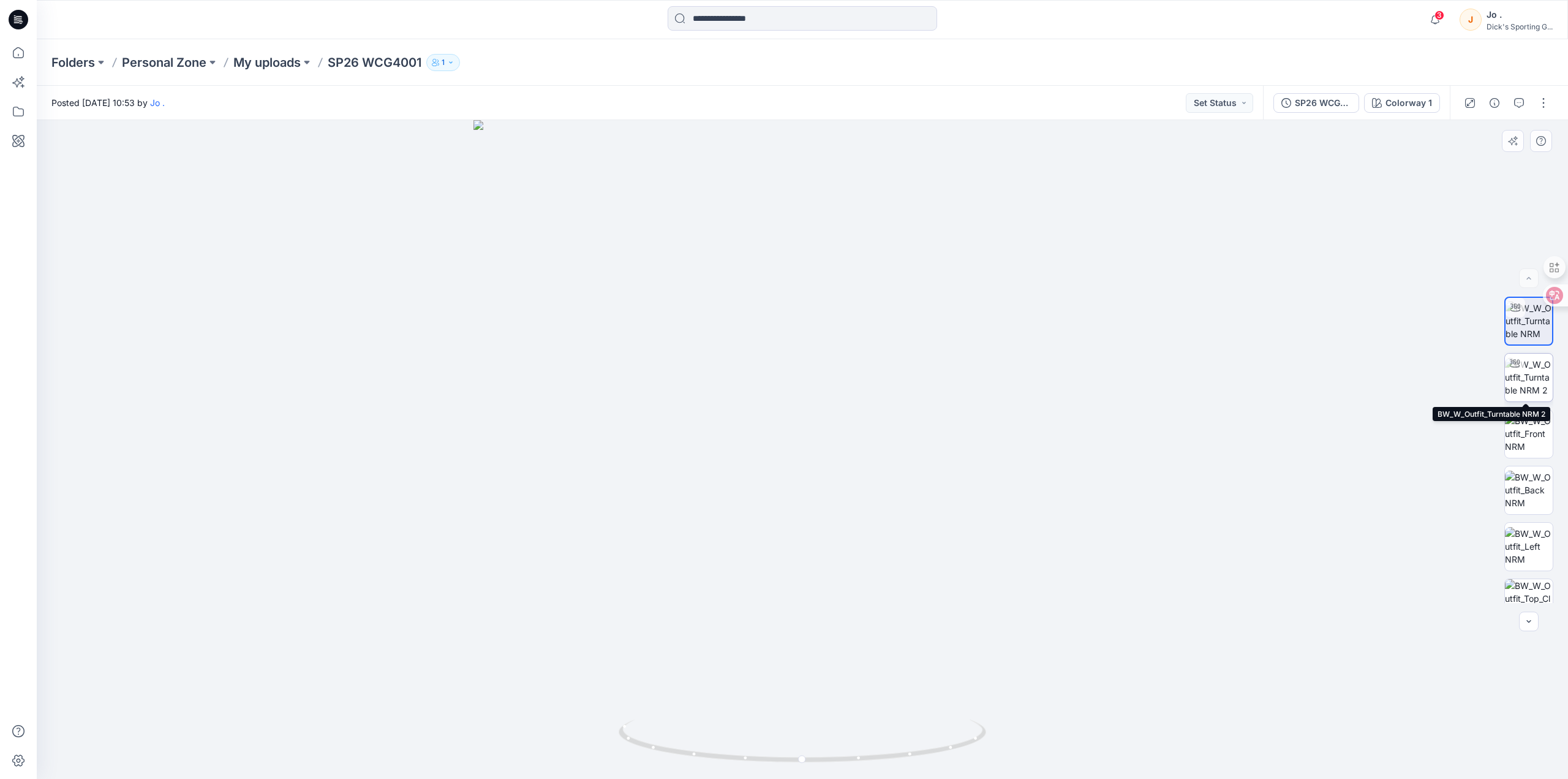
click at [1521, 376] on img at bounding box center [1529, 376] width 48 height 38
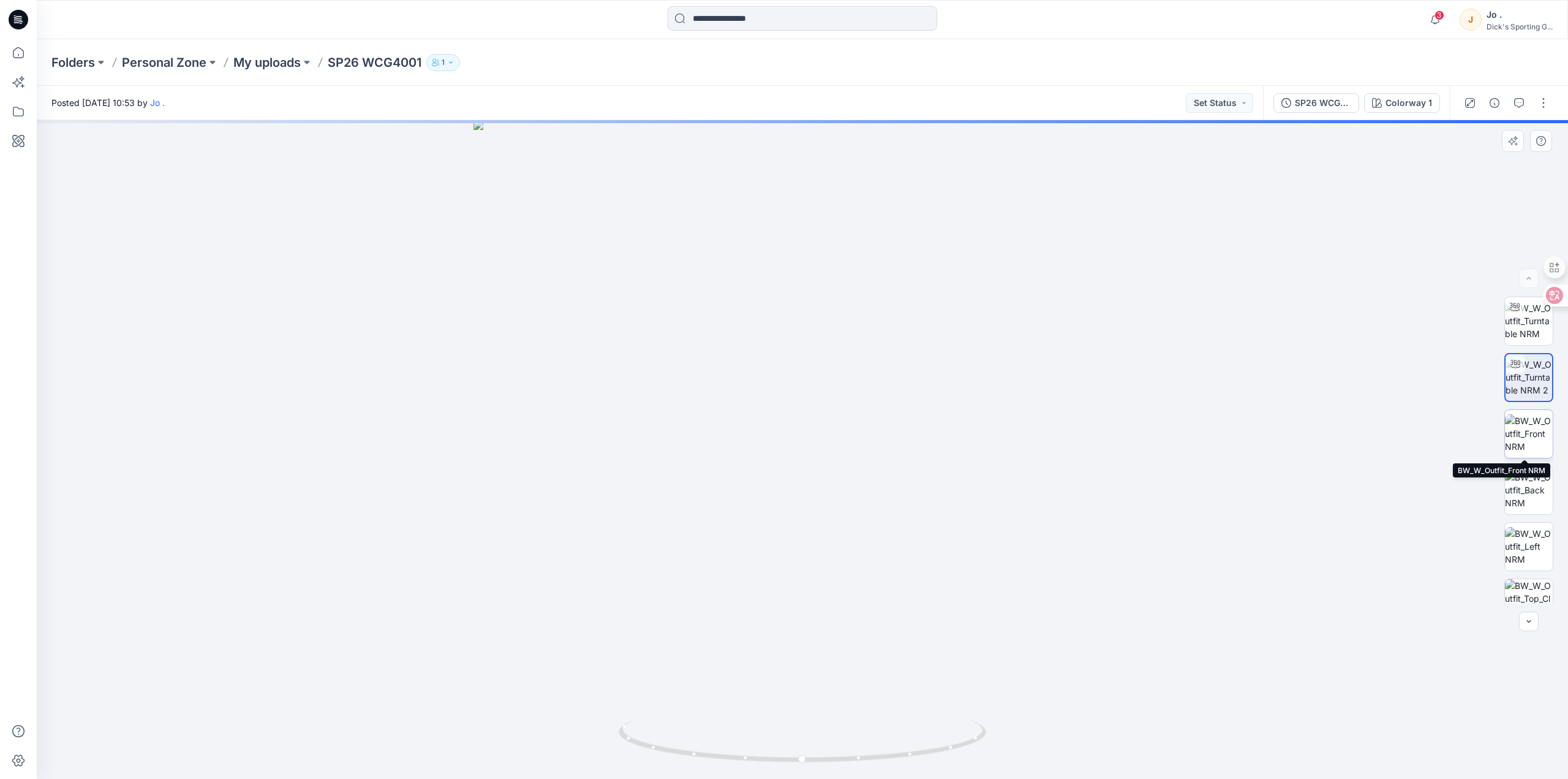
click at [1533, 433] on img at bounding box center [1529, 433] width 48 height 38
click at [1528, 503] on img at bounding box center [1529, 489] width 48 height 38
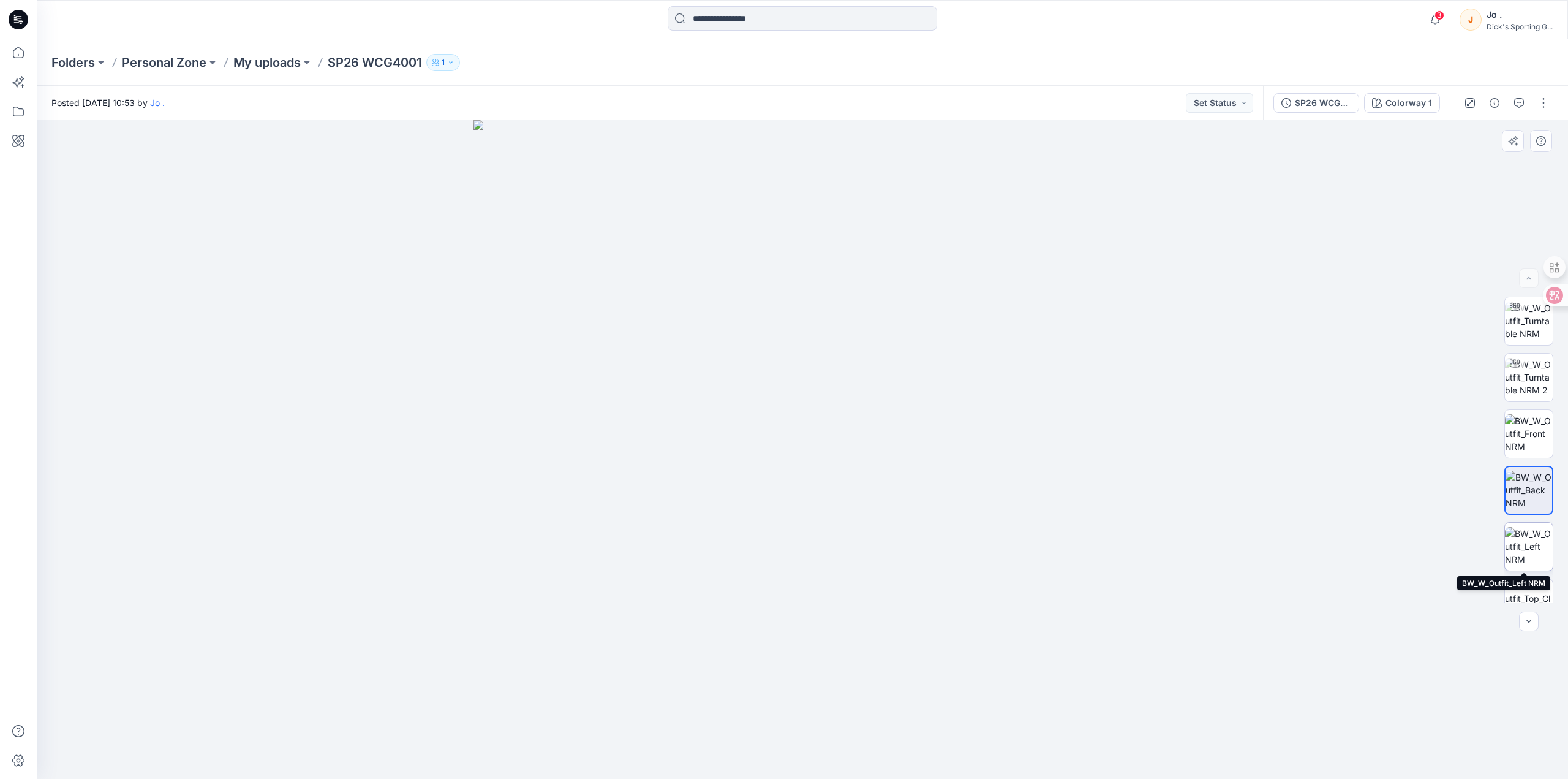
click at [1522, 542] on img at bounding box center [1529, 546] width 48 height 38
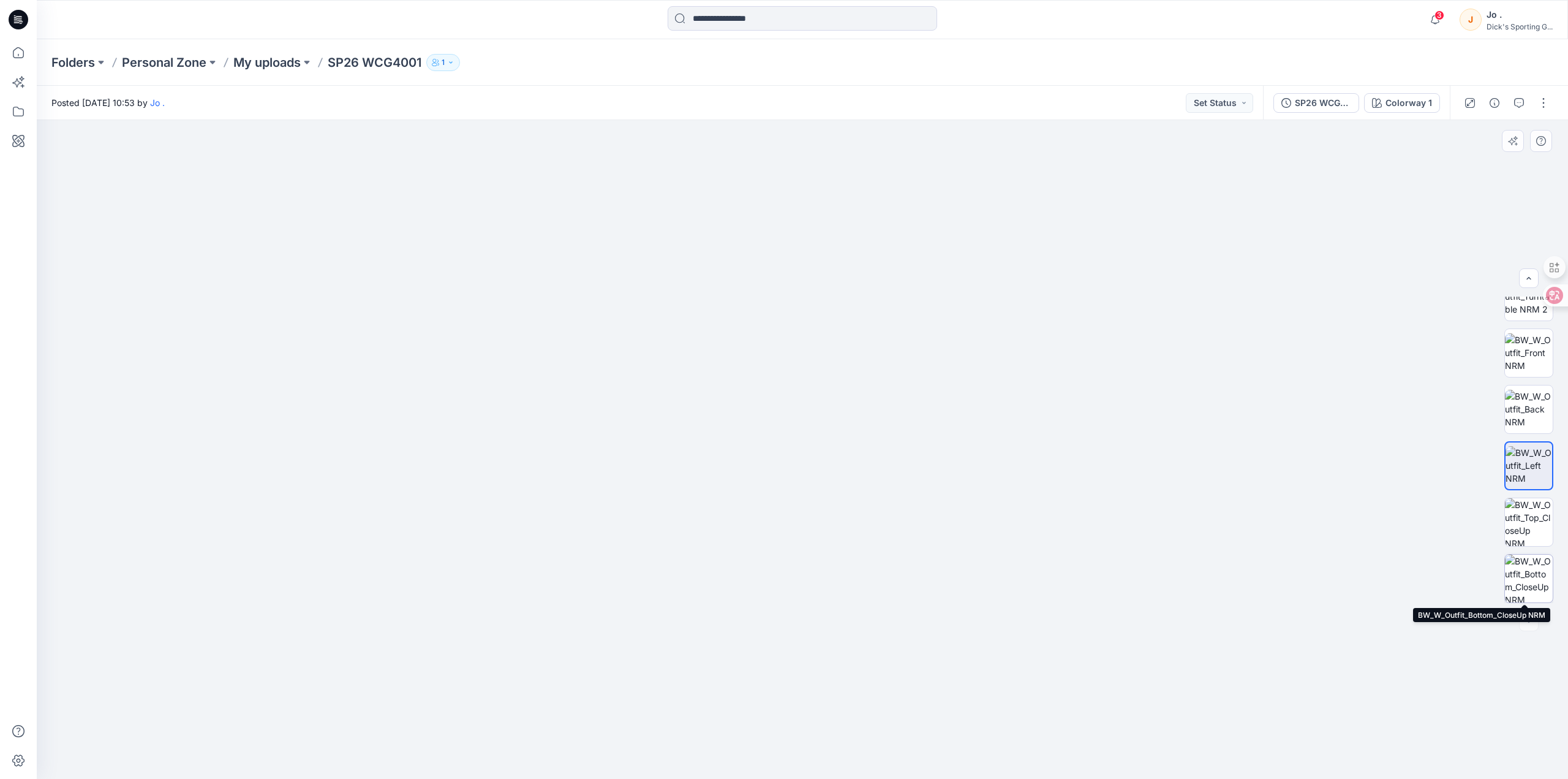
click at [1527, 563] on img at bounding box center [1529, 578] width 48 height 48
click at [1529, 452] on img at bounding box center [1529, 465] width 48 height 38
click at [261, 58] on p "My uploads" at bounding box center [266, 62] width 67 height 17
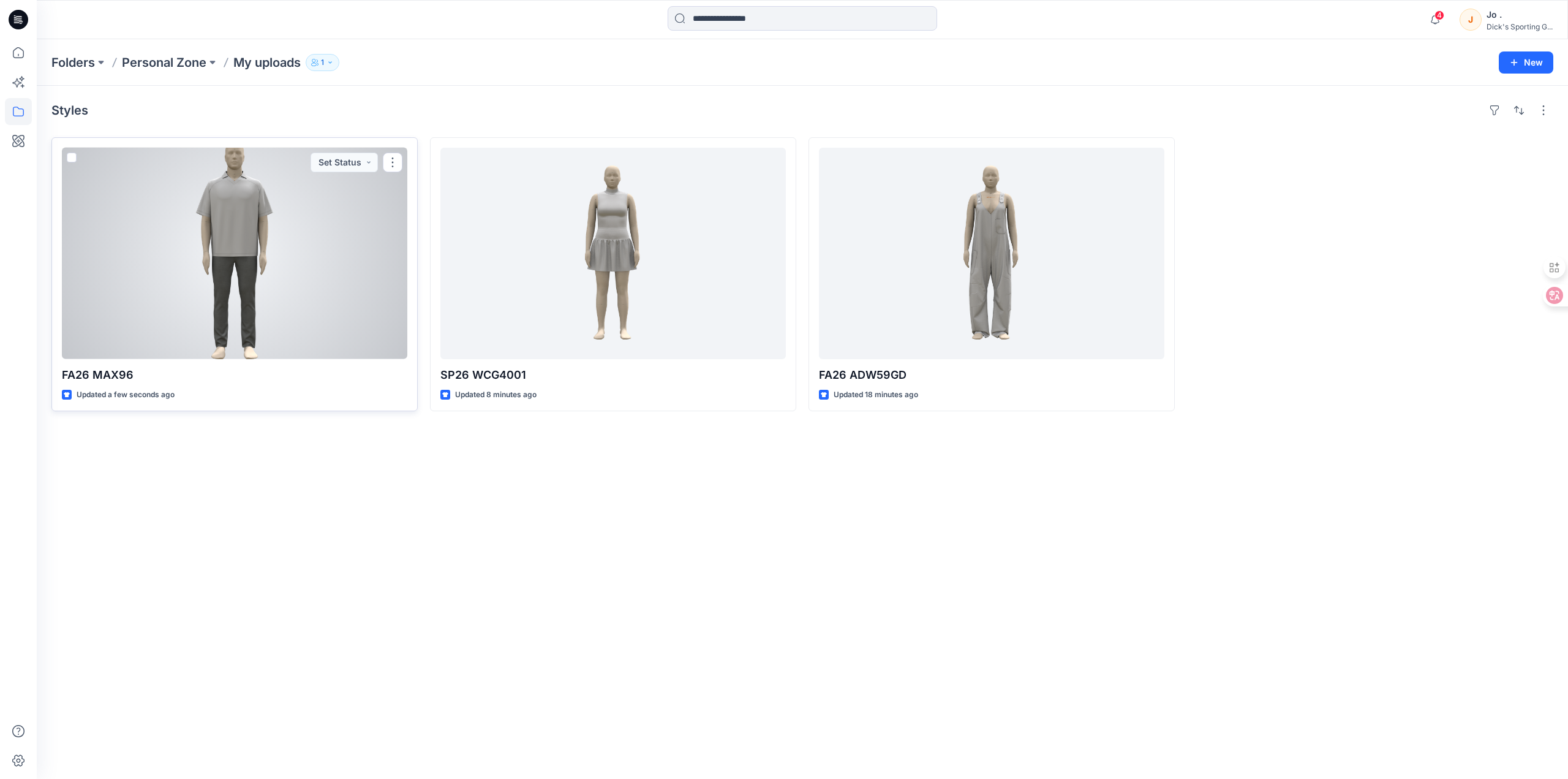
click at [206, 243] on div at bounding box center [234, 253] width 345 height 211
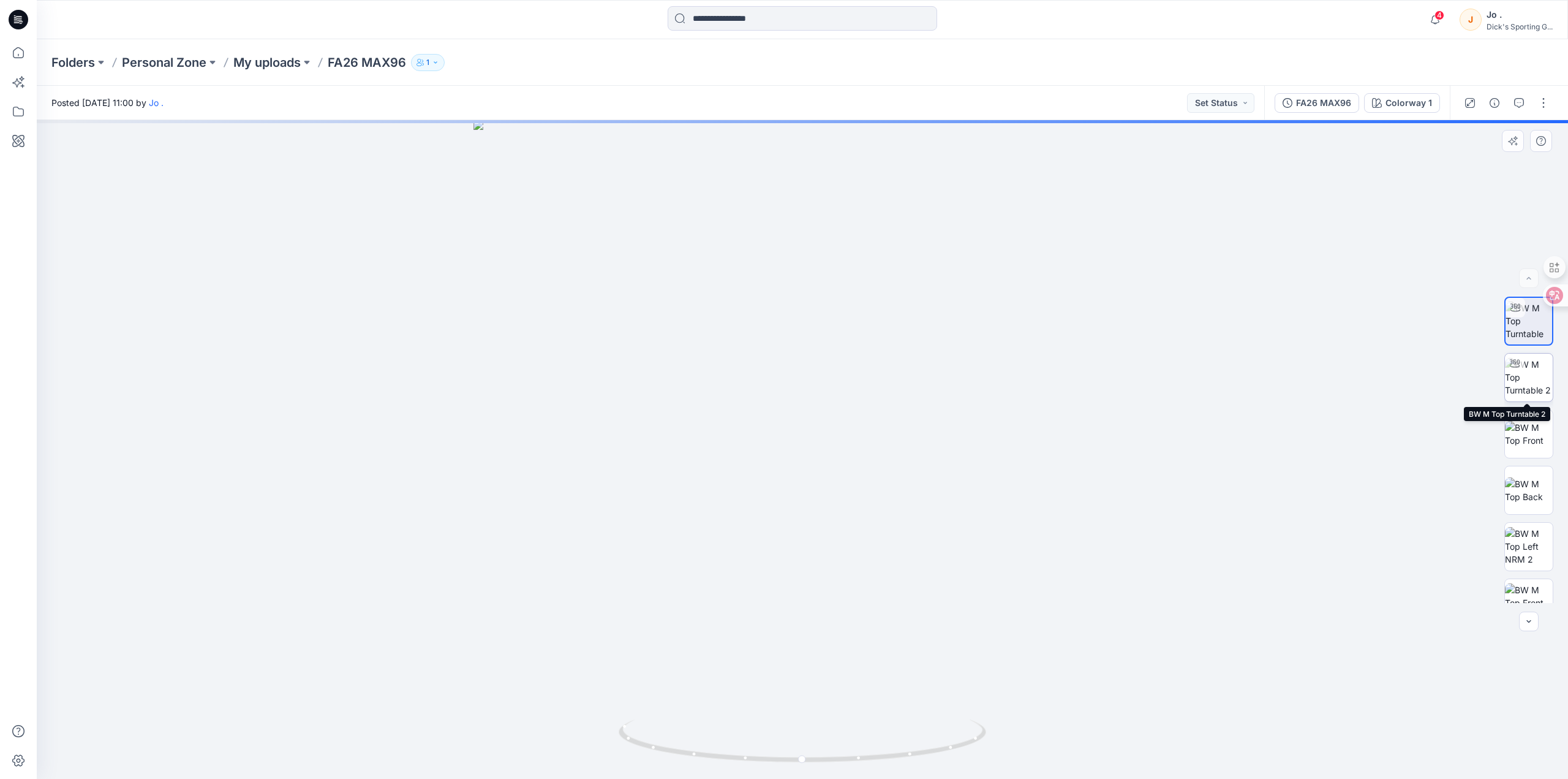
click at [1523, 366] on img at bounding box center [1529, 376] width 48 height 38
click at [1527, 433] on img at bounding box center [1529, 434] width 48 height 26
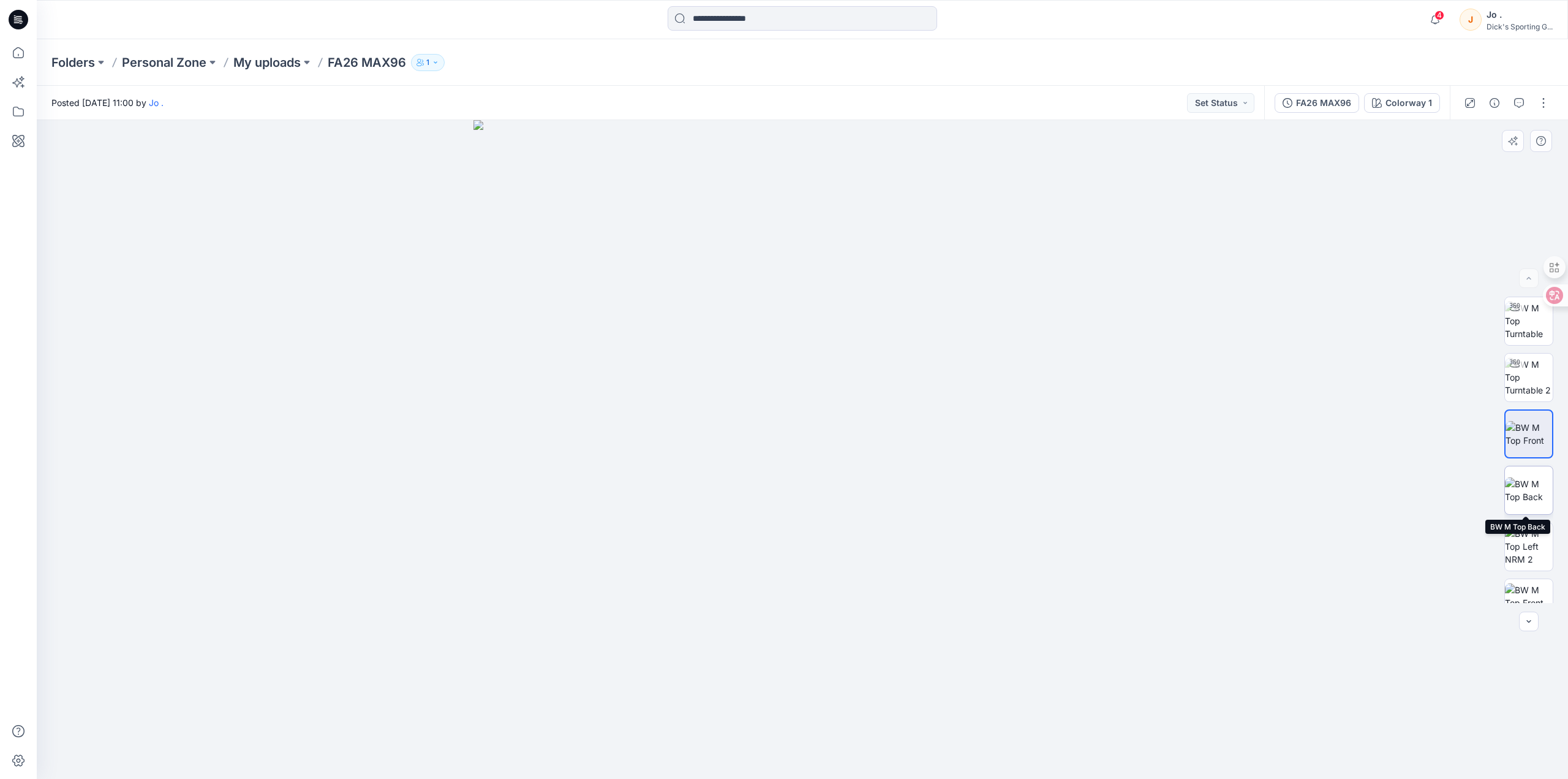
click at [1525, 489] on img at bounding box center [1529, 490] width 48 height 26
click at [1538, 549] on img at bounding box center [1529, 546] width 48 height 38
click at [160, 59] on p "Personal Zone" at bounding box center [164, 62] width 85 height 17
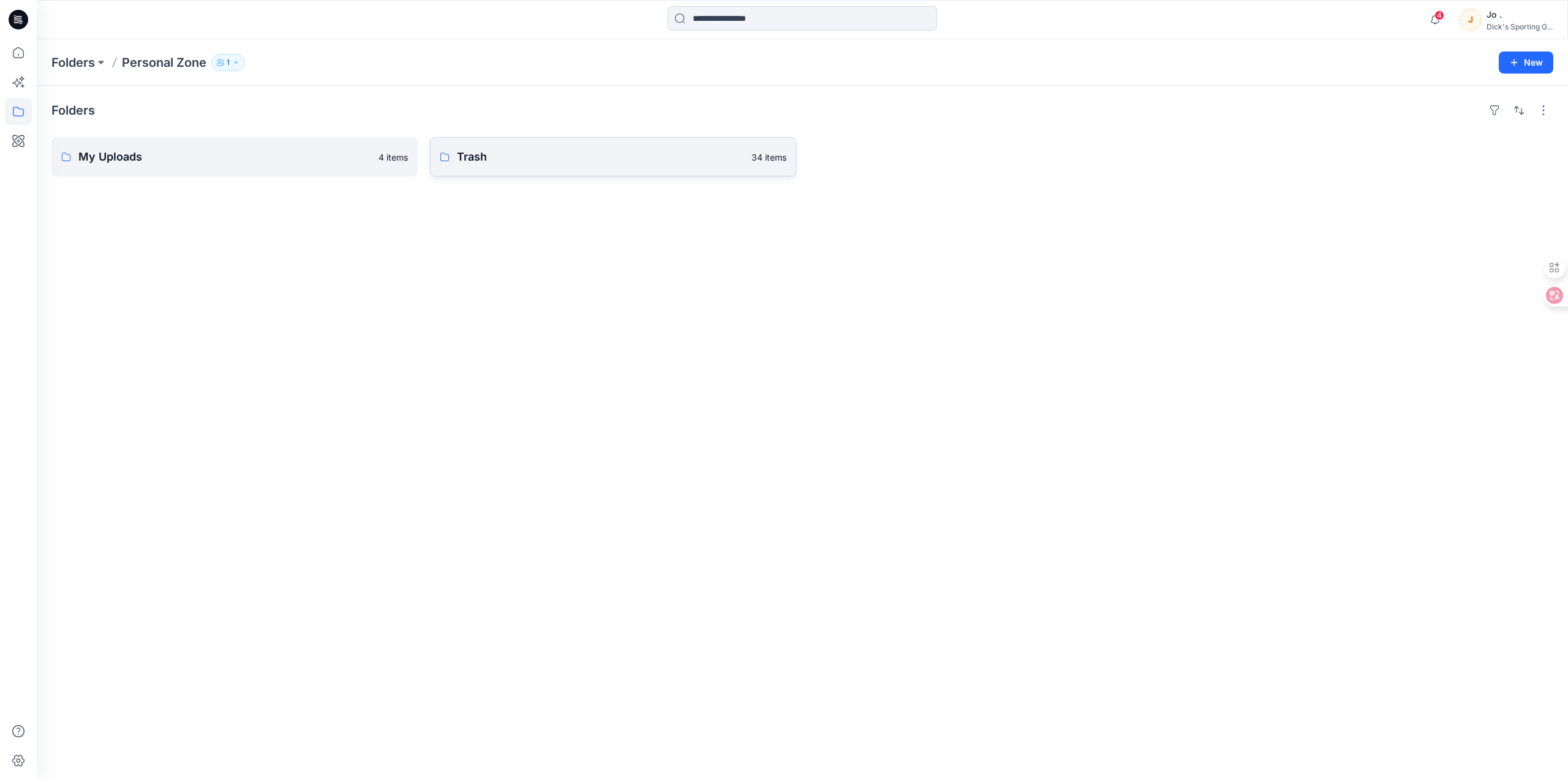
click at [462, 163] on p "Trash" at bounding box center [600, 157] width 287 height 17
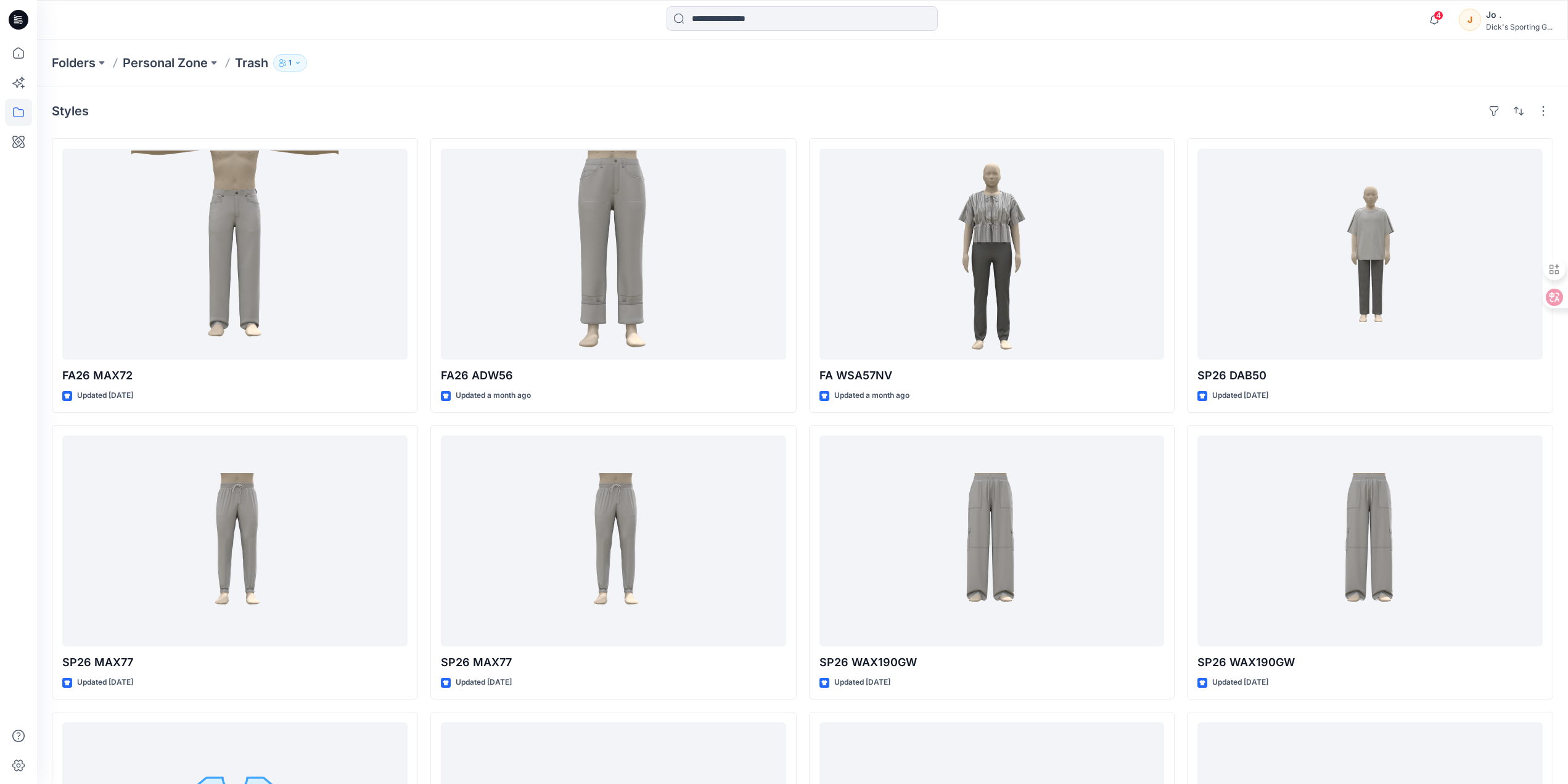
click at [296, 63] on icon "button" at bounding box center [298, 63] width 7 height 7
click at [366, 133] on button "External 1" at bounding box center [389, 138] width 74 height 31
click at [309, 132] on button "Internal 0" at bounding box center [315, 138] width 74 height 31
click at [180, 60] on p "Personal Zone" at bounding box center [165, 63] width 85 height 17
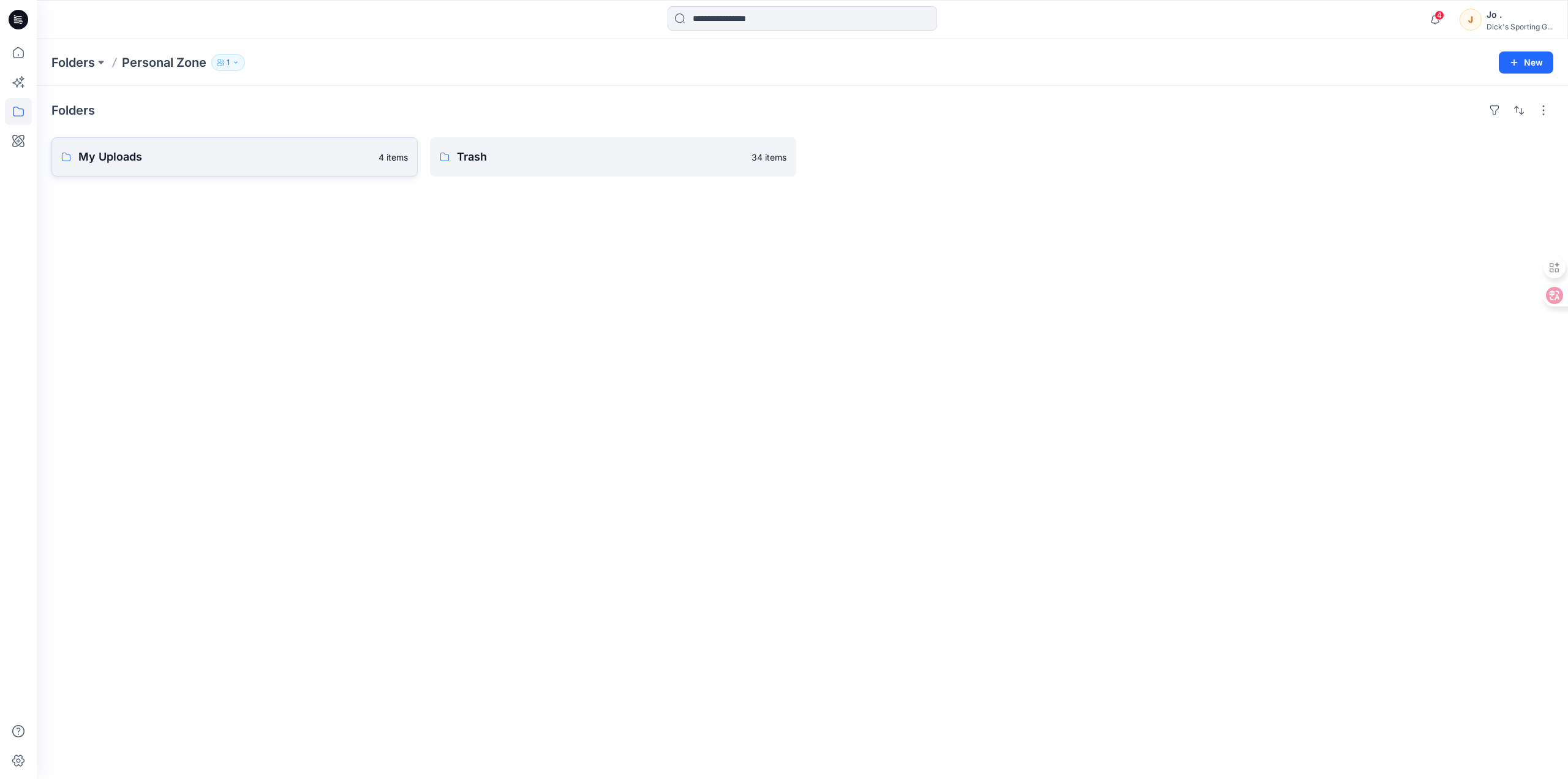
click at [211, 149] on p "My Uploads" at bounding box center [224, 157] width 293 height 17
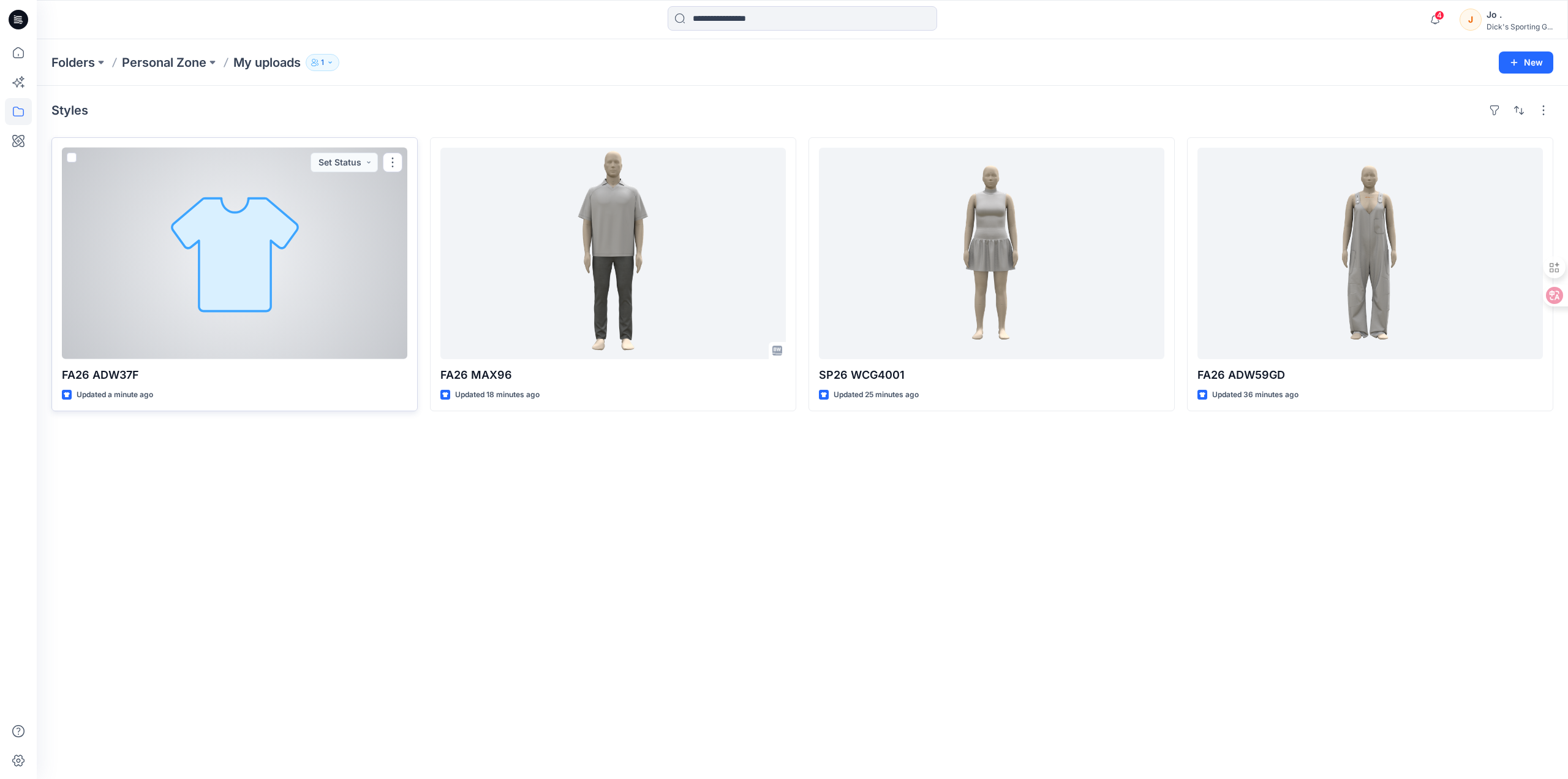
click at [174, 294] on div at bounding box center [234, 253] width 345 height 211
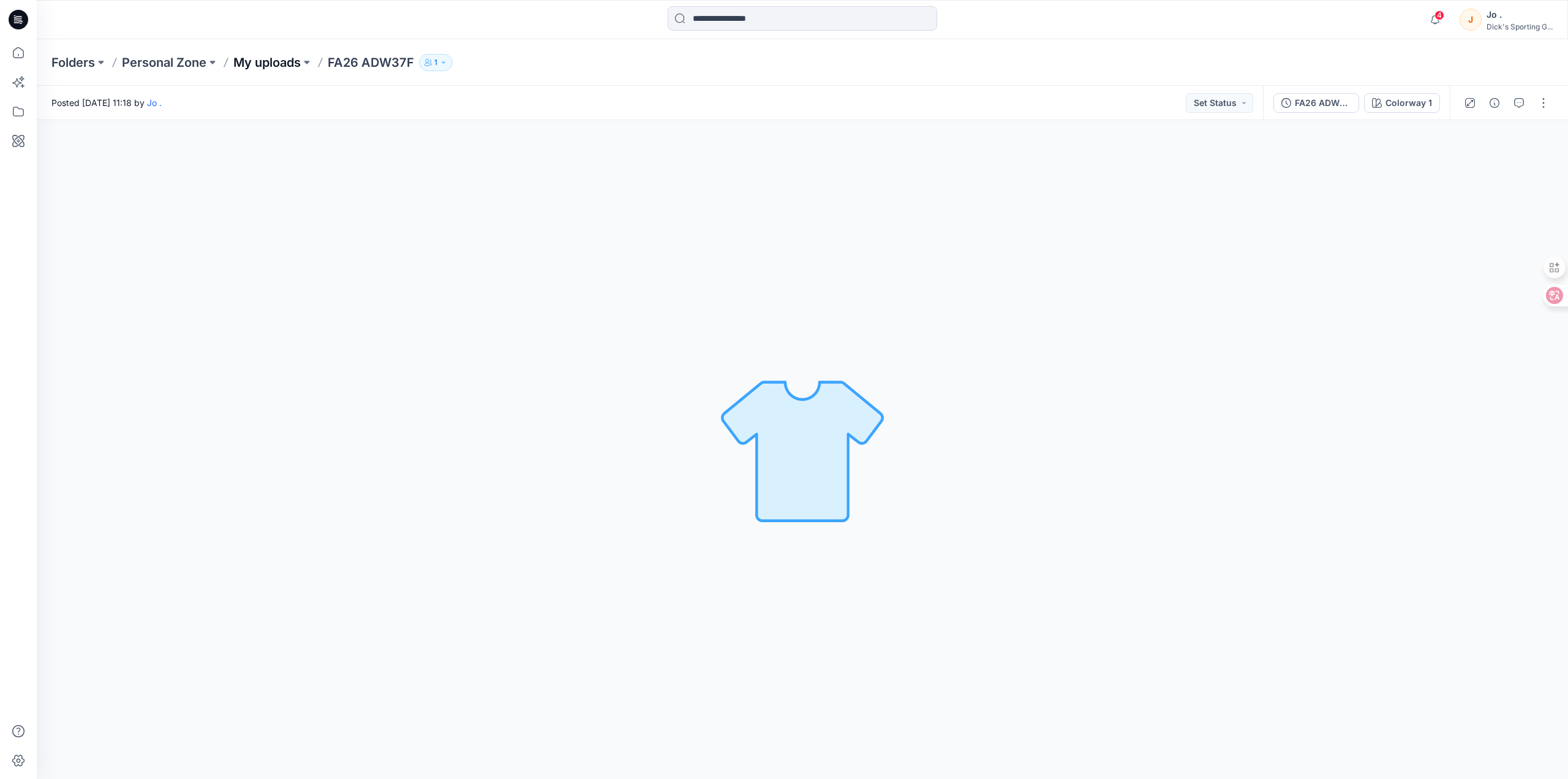
click at [280, 56] on p "My uploads" at bounding box center [266, 62] width 67 height 17
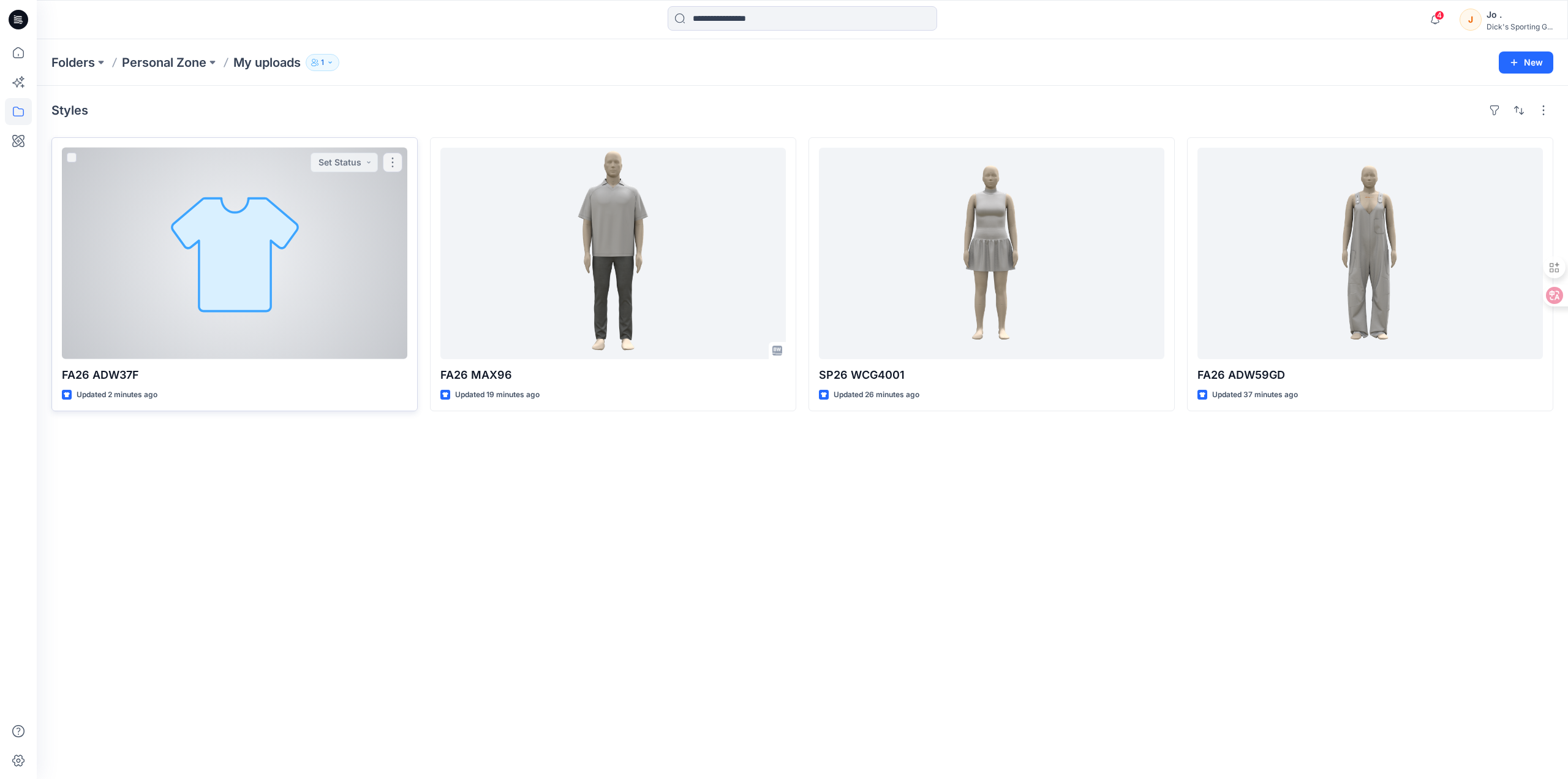
click at [174, 293] on div at bounding box center [234, 253] width 345 height 211
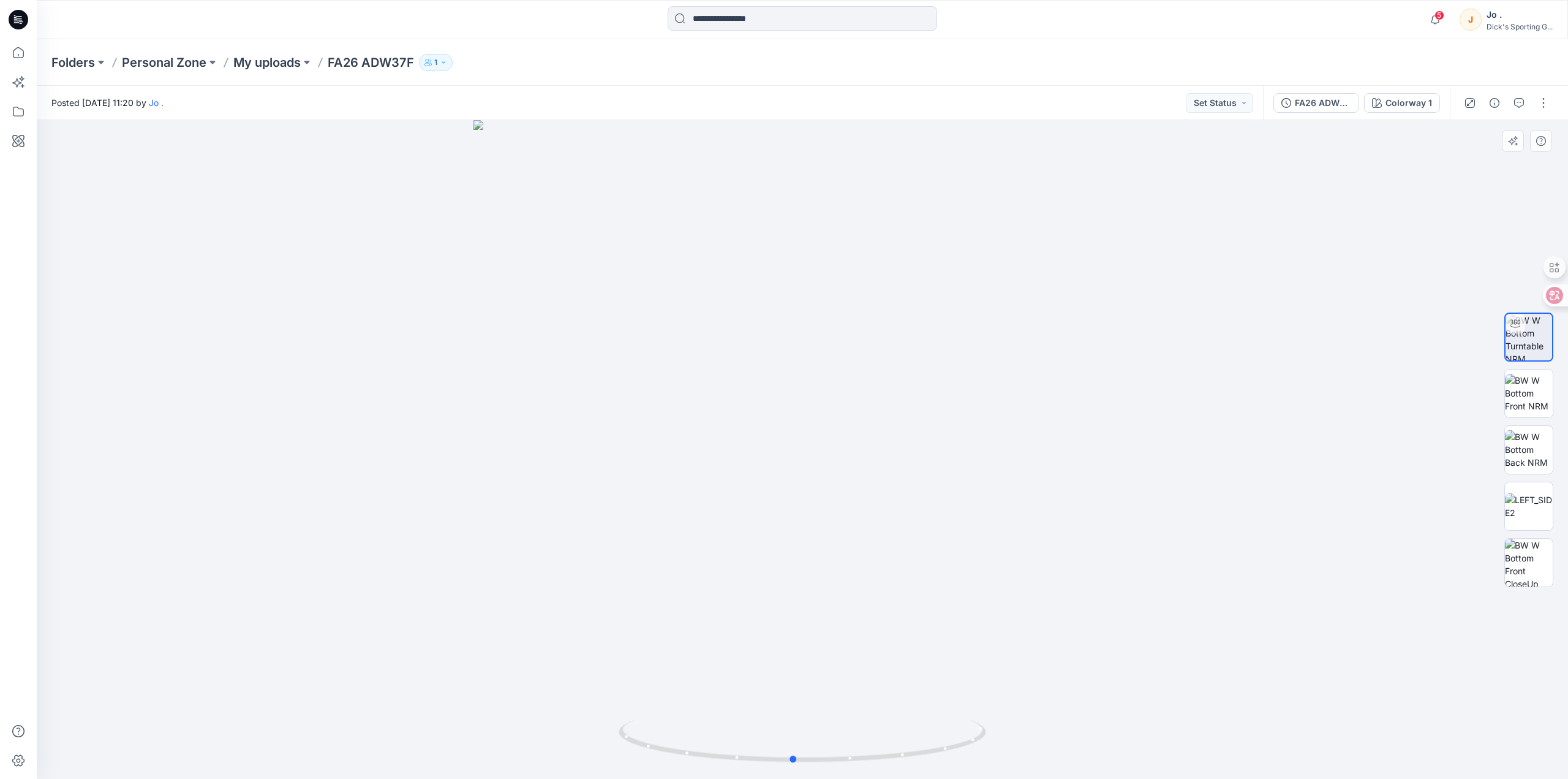
drag, startPoint x: 804, startPoint y: 762, endPoint x: 1270, endPoint y: 605, distance: 491.7
click at [1162, 723] on div at bounding box center [802, 450] width 1531 height 659
click at [1529, 374] on img at bounding box center [1529, 392] width 48 height 38
click at [1528, 439] on img at bounding box center [1529, 449] width 48 height 38
click at [1525, 493] on img at bounding box center [1529, 506] width 48 height 26
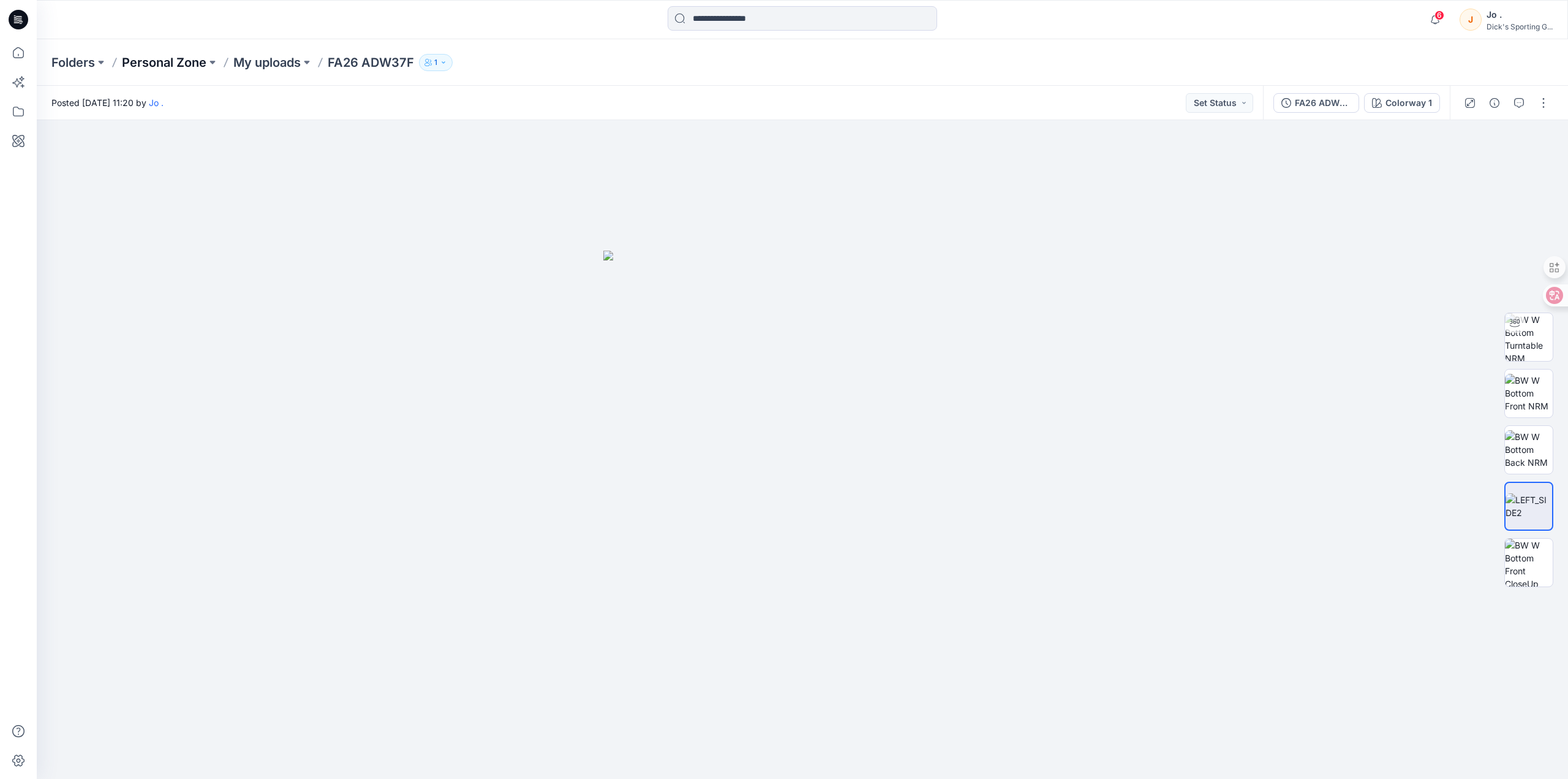
click at [151, 60] on p "Personal Zone" at bounding box center [164, 62] width 85 height 17
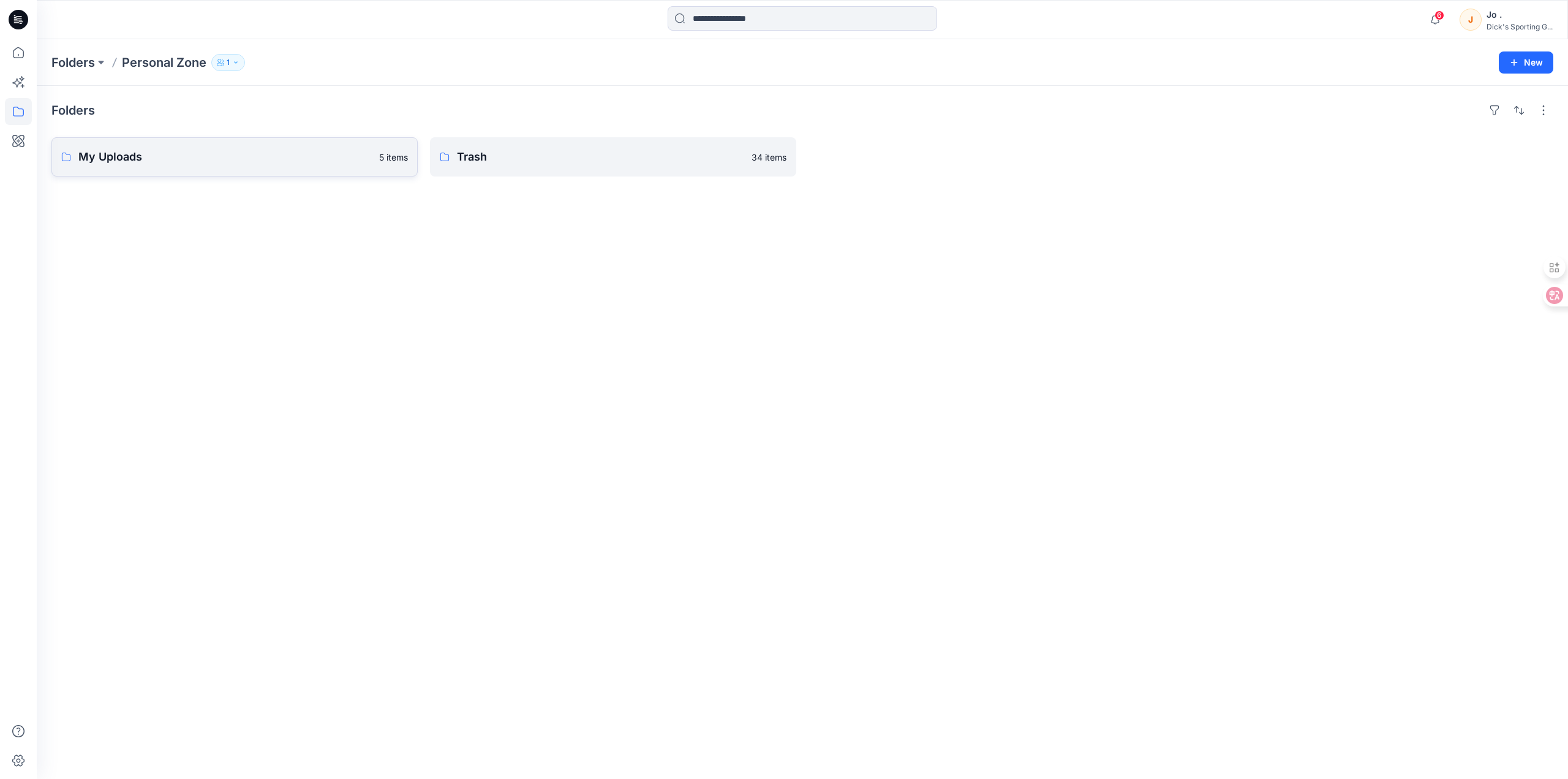
click at [297, 165] on p "My Uploads" at bounding box center [224, 157] width 293 height 17
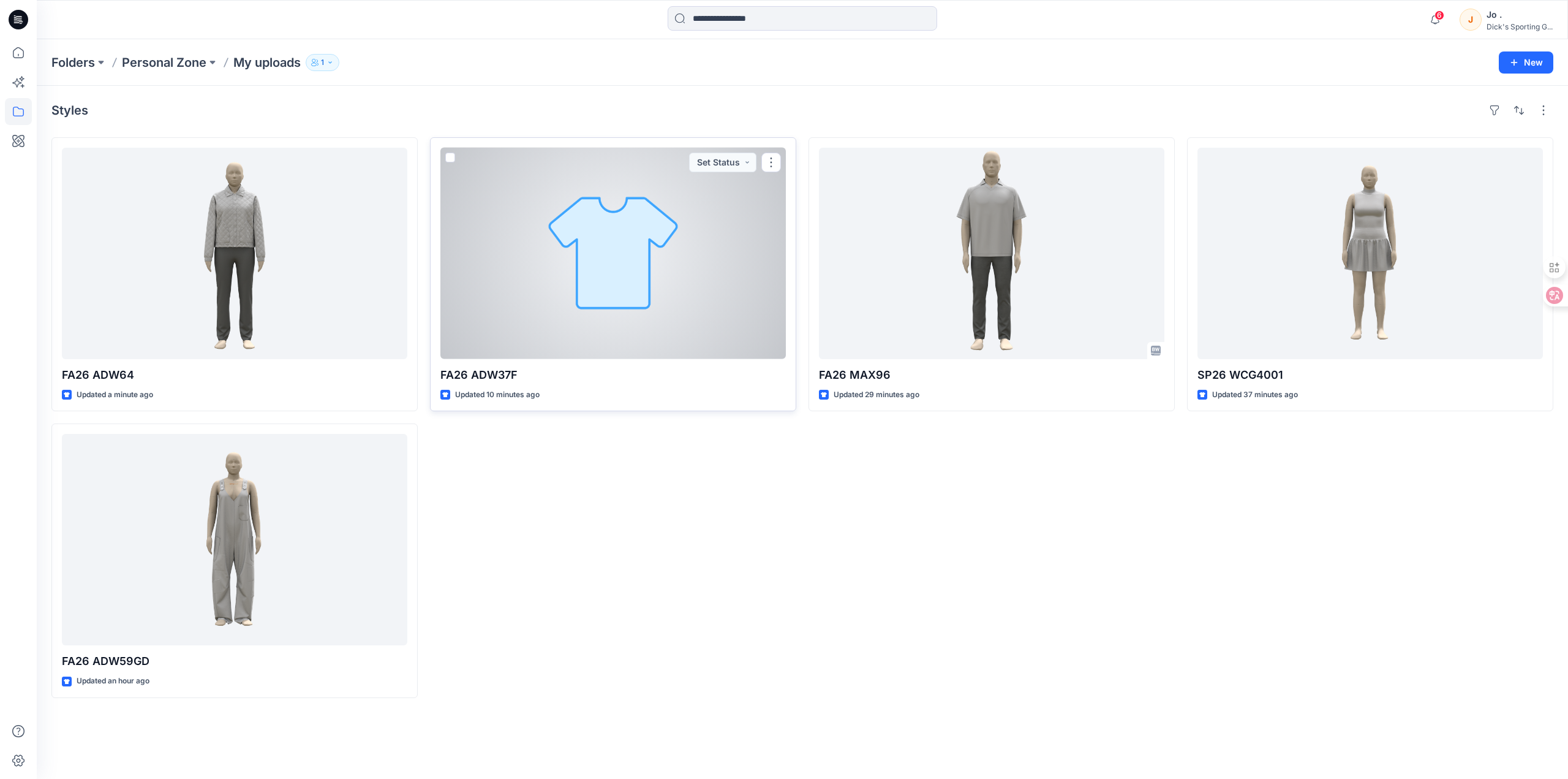
click at [672, 259] on div at bounding box center [613, 253] width 345 height 211
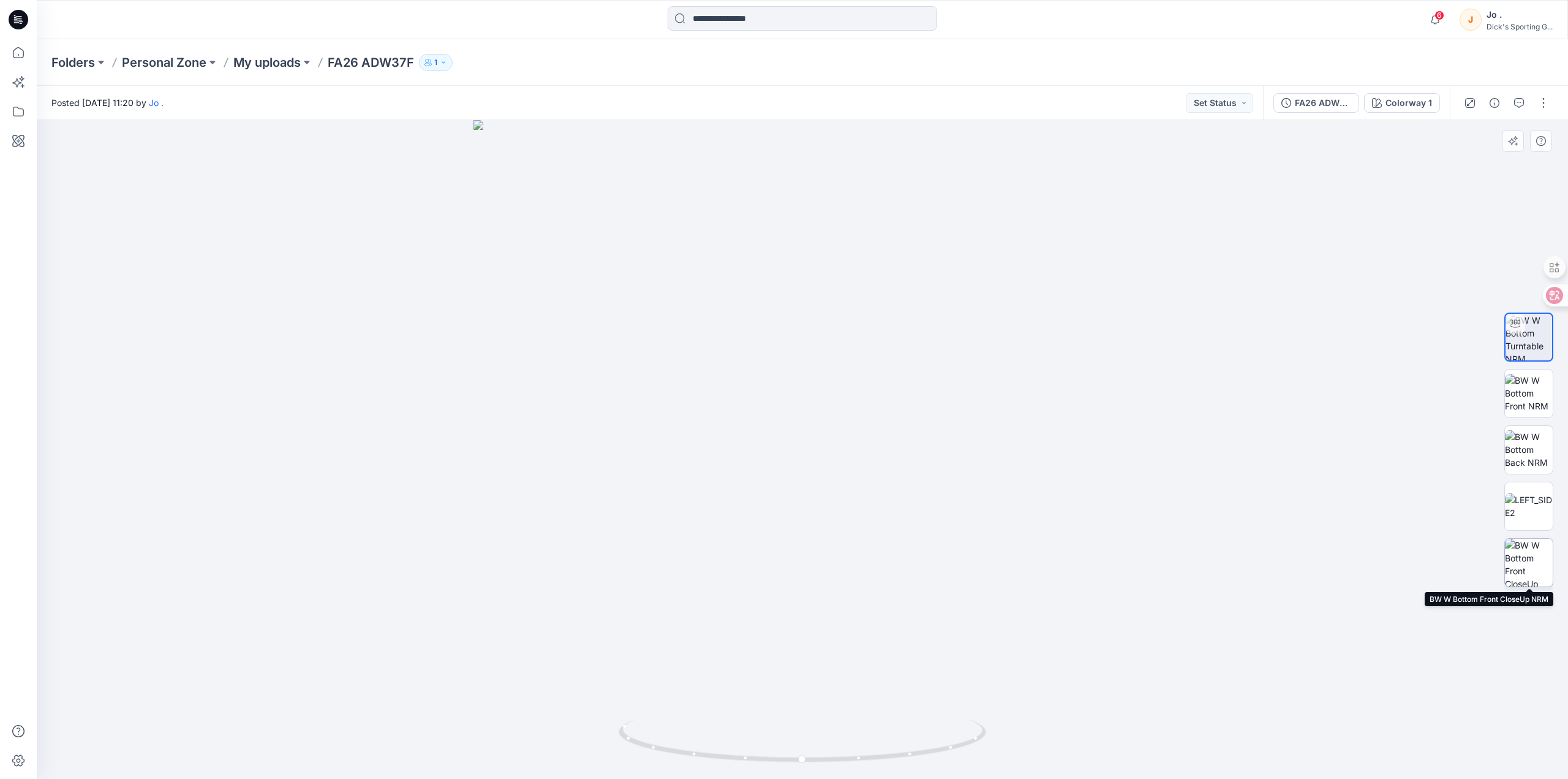
click at [1542, 563] on img at bounding box center [1529, 563] width 48 height 48
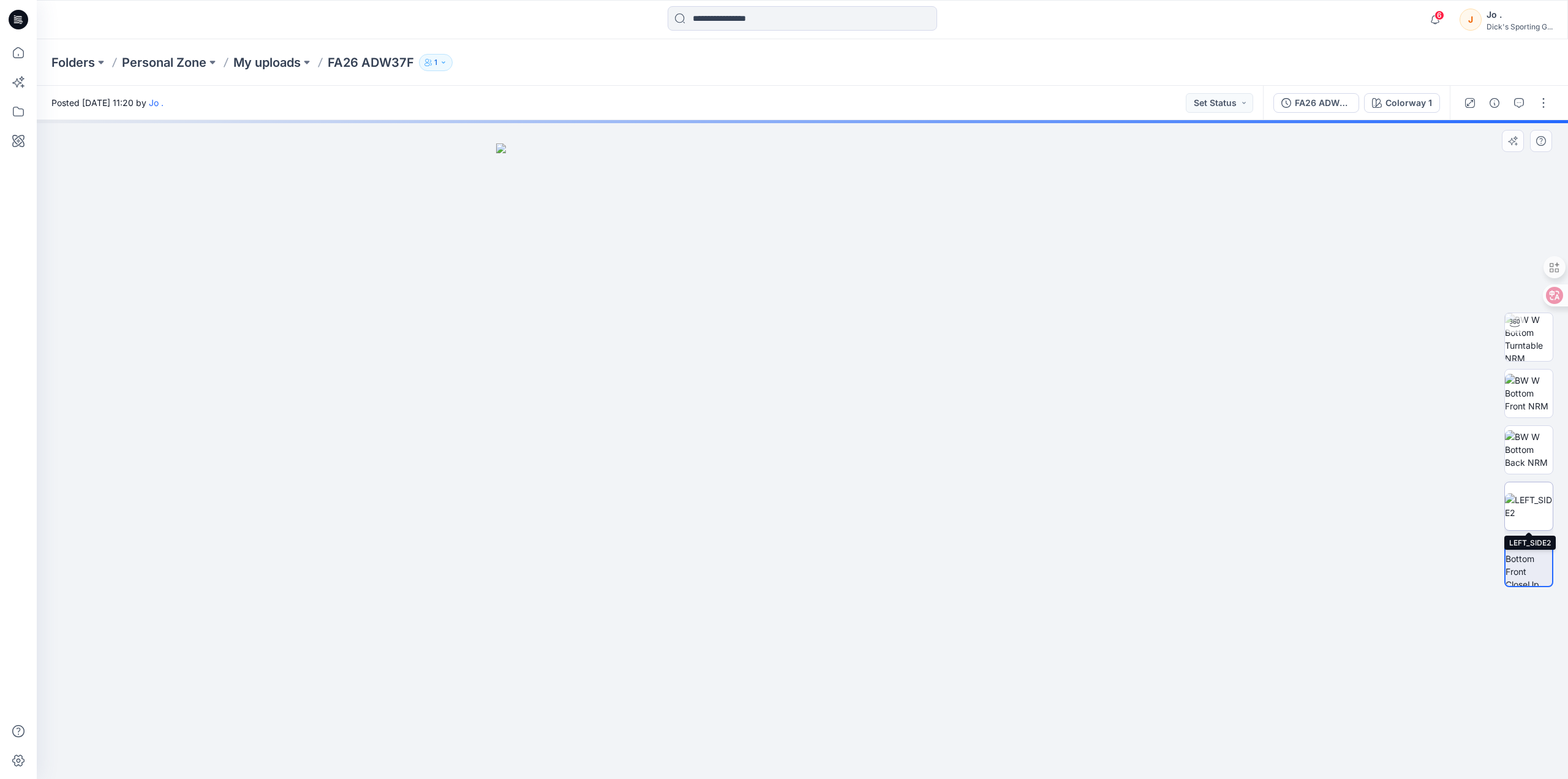
click at [1528, 508] on img at bounding box center [1529, 506] width 48 height 26
click at [1527, 445] on img at bounding box center [1529, 449] width 48 height 38
click at [1535, 385] on img at bounding box center [1529, 392] width 48 height 38
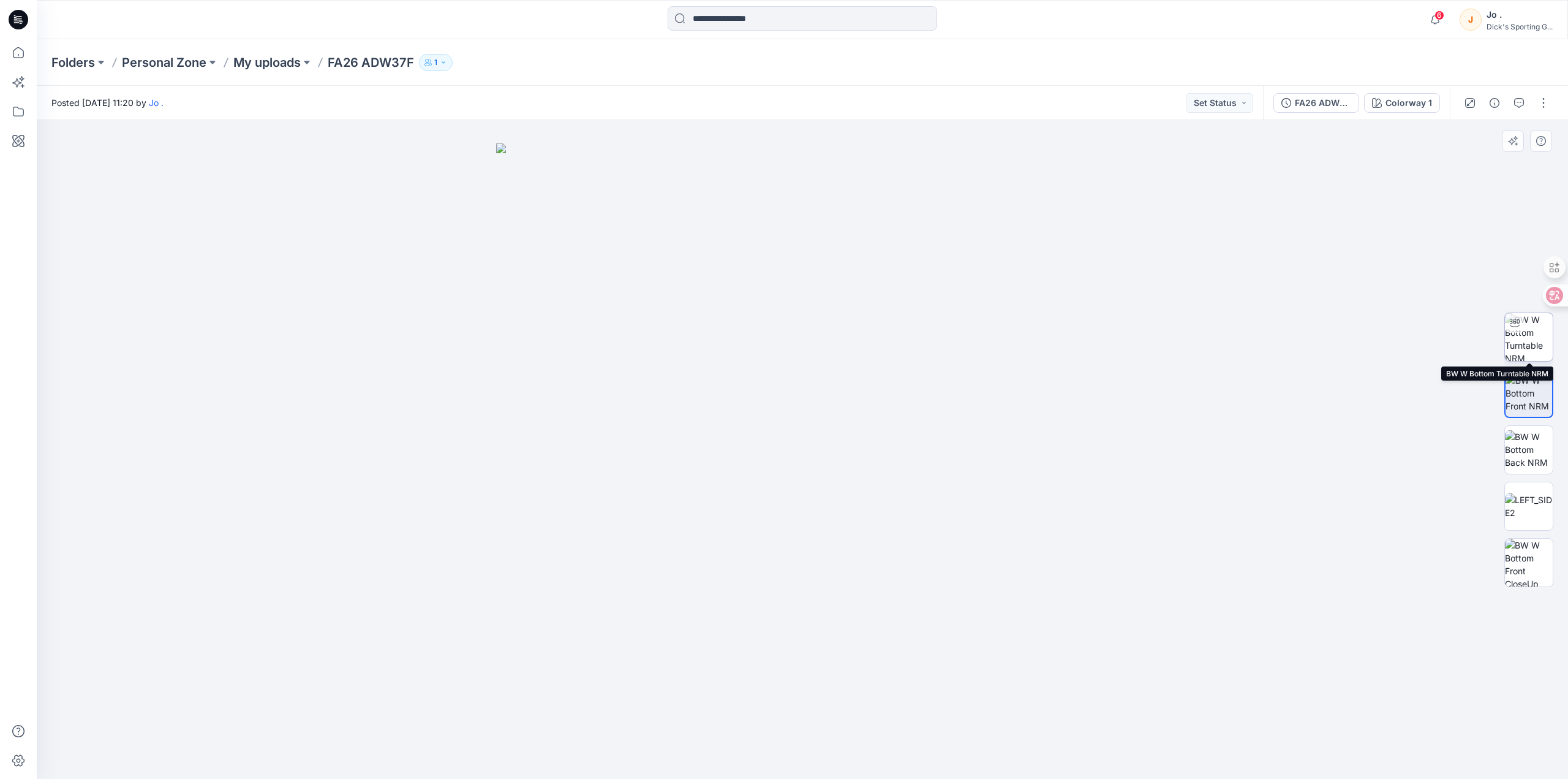
click at [1535, 330] on img at bounding box center [1529, 337] width 48 height 48
drag, startPoint x: 803, startPoint y: 760, endPoint x: 1102, endPoint y: 704, distance: 304.2
click at [1102, 704] on div at bounding box center [802, 450] width 1531 height 659
click at [271, 58] on p "My uploads" at bounding box center [266, 62] width 67 height 17
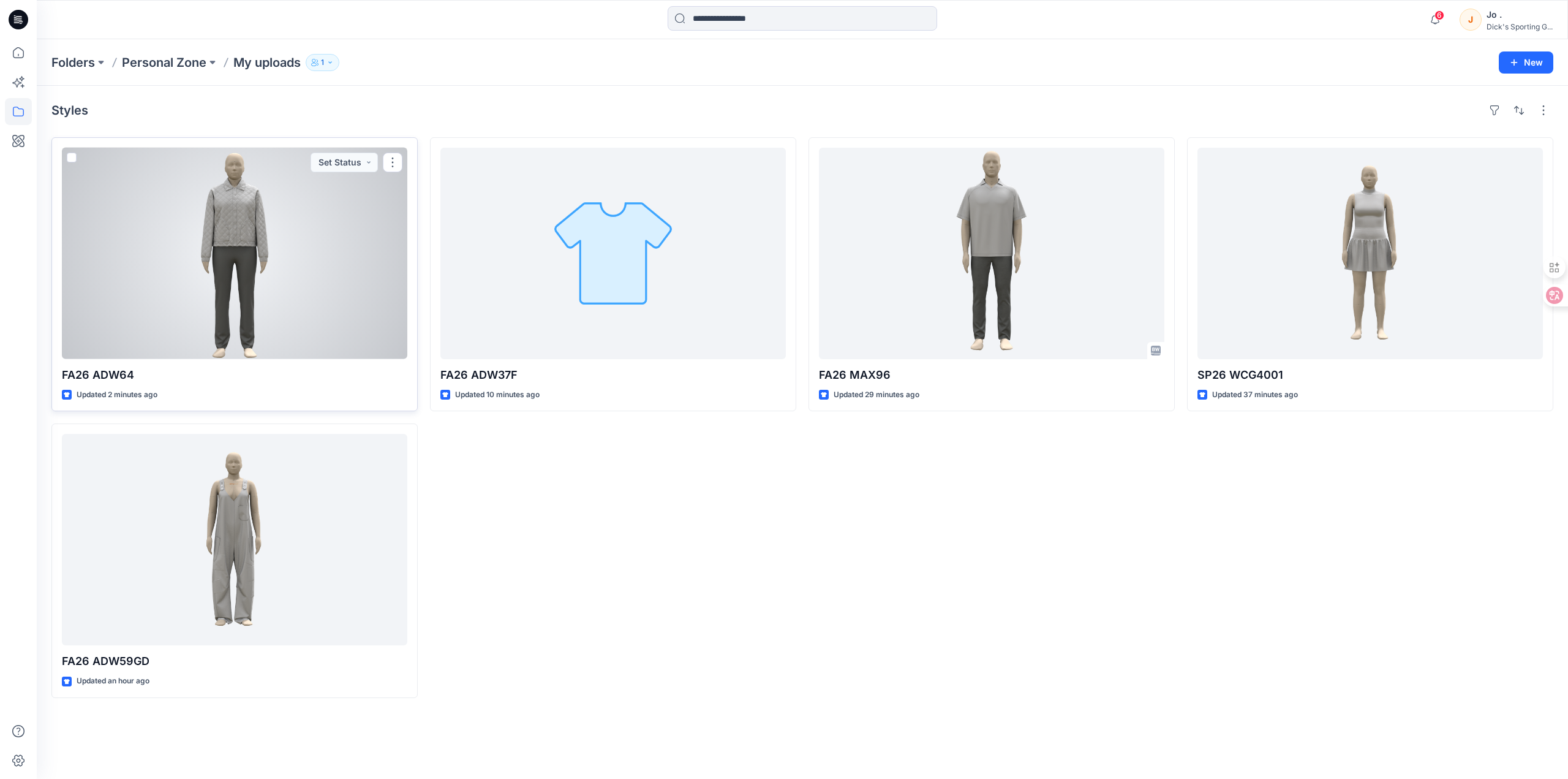
click at [237, 297] on div at bounding box center [234, 253] width 345 height 211
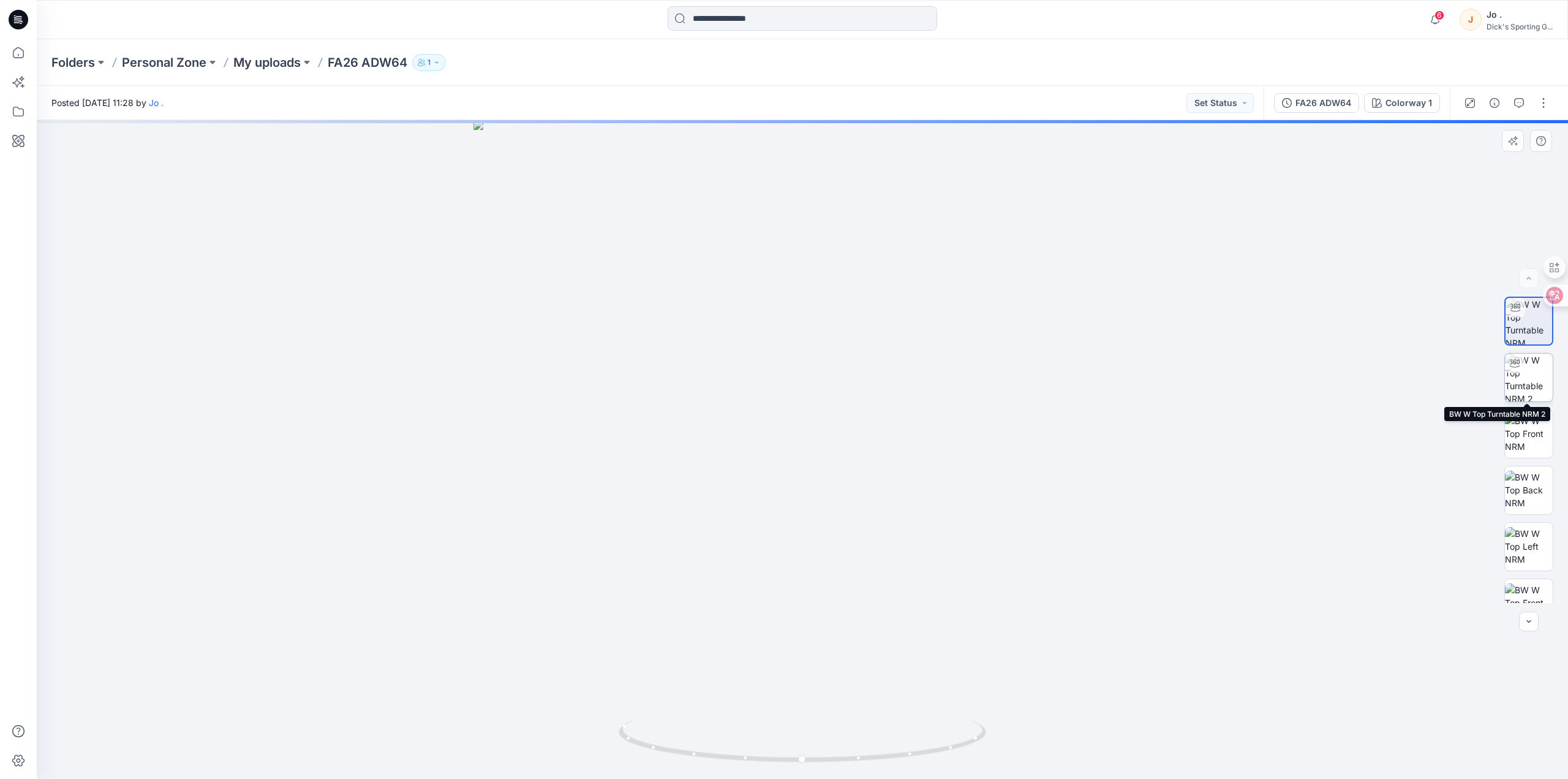
click at [1525, 381] on img at bounding box center [1529, 377] width 48 height 48
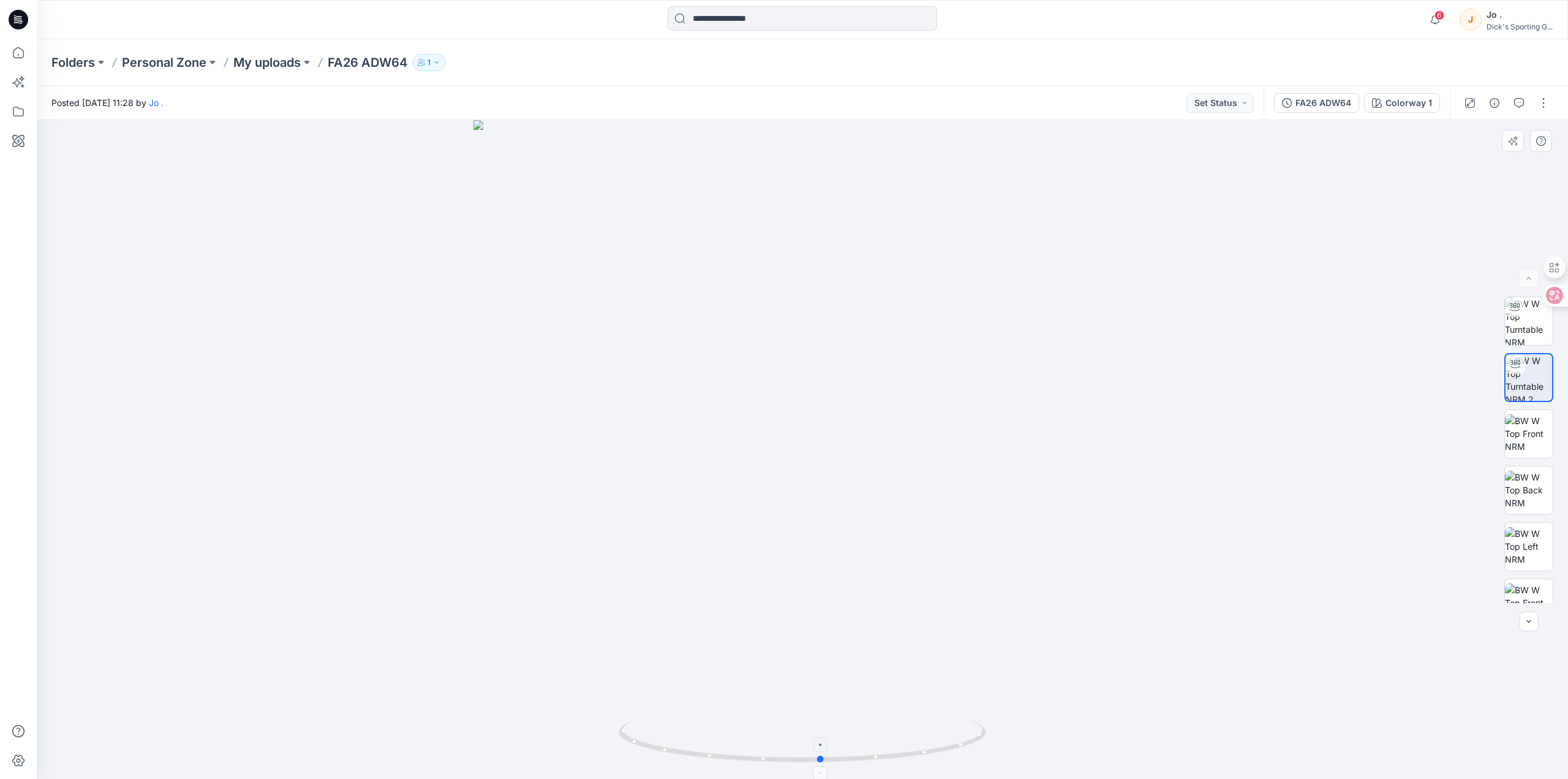
drag, startPoint x: 805, startPoint y: 761, endPoint x: 822, endPoint y: 725, distance: 39.8
click at [822, 723] on icon at bounding box center [804, 742] width 370 height 46
click at [1530, 322] on img at bounding box center [1529, 321] width 48 height 48
click at [166, 59] on p "Personal Zone" at bounding box center [164, 62] width 85 height 17
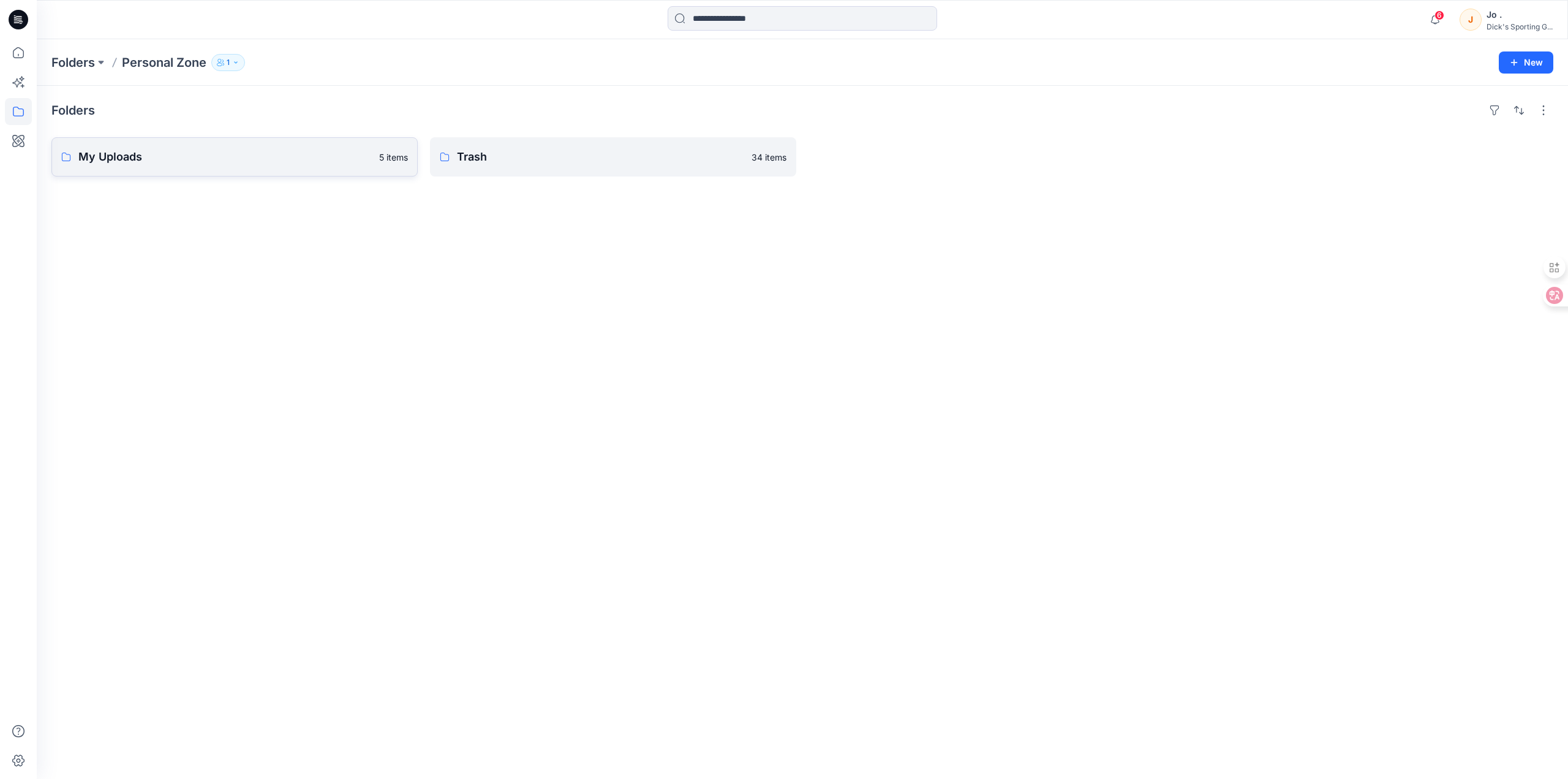
click at [192, 156] on p "My Uploads" at bounding box center [224, 157] width 293 height 17
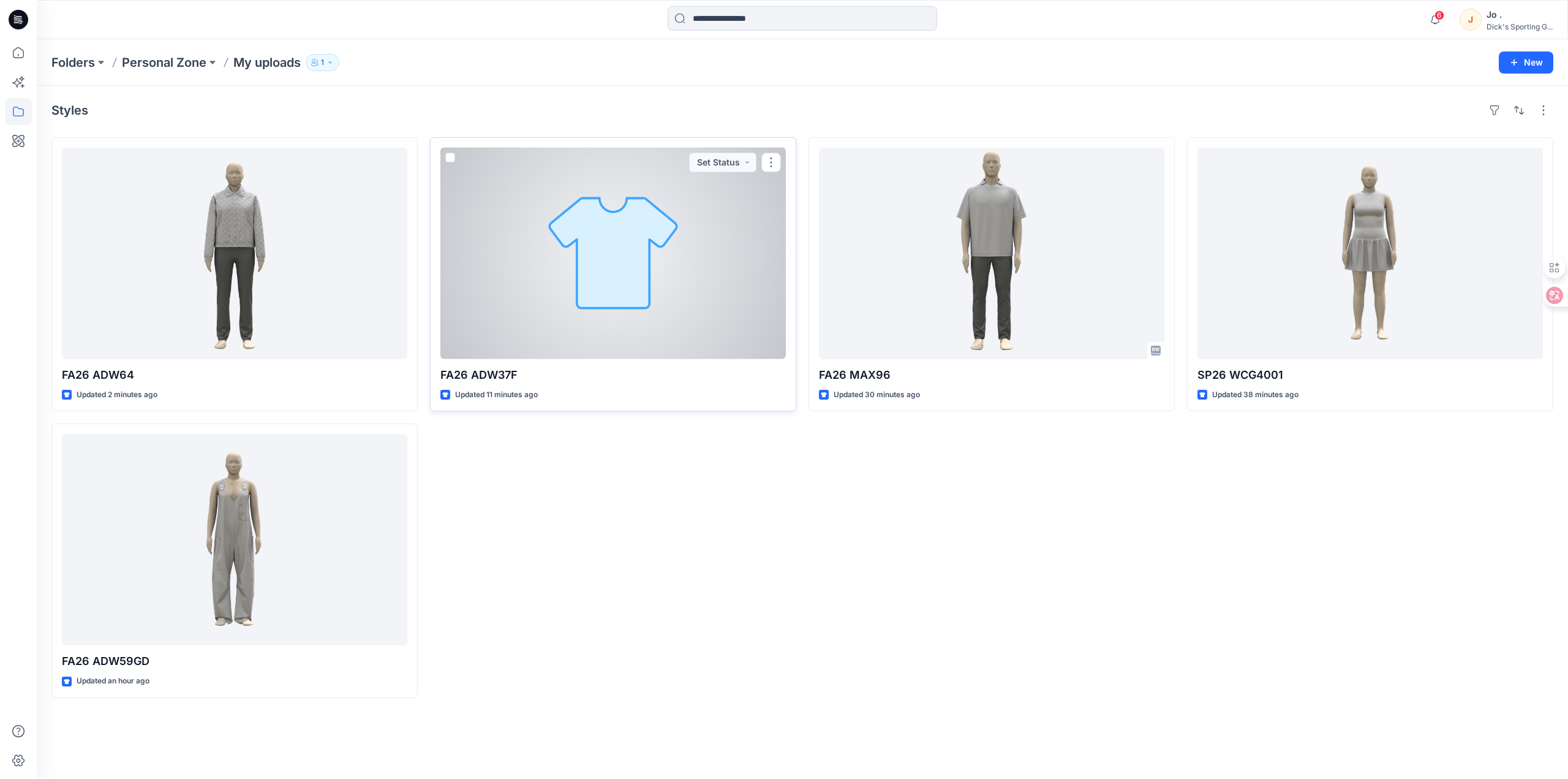
click at [554, 337] on div at bounding box center [613, 253] width 345 height 211
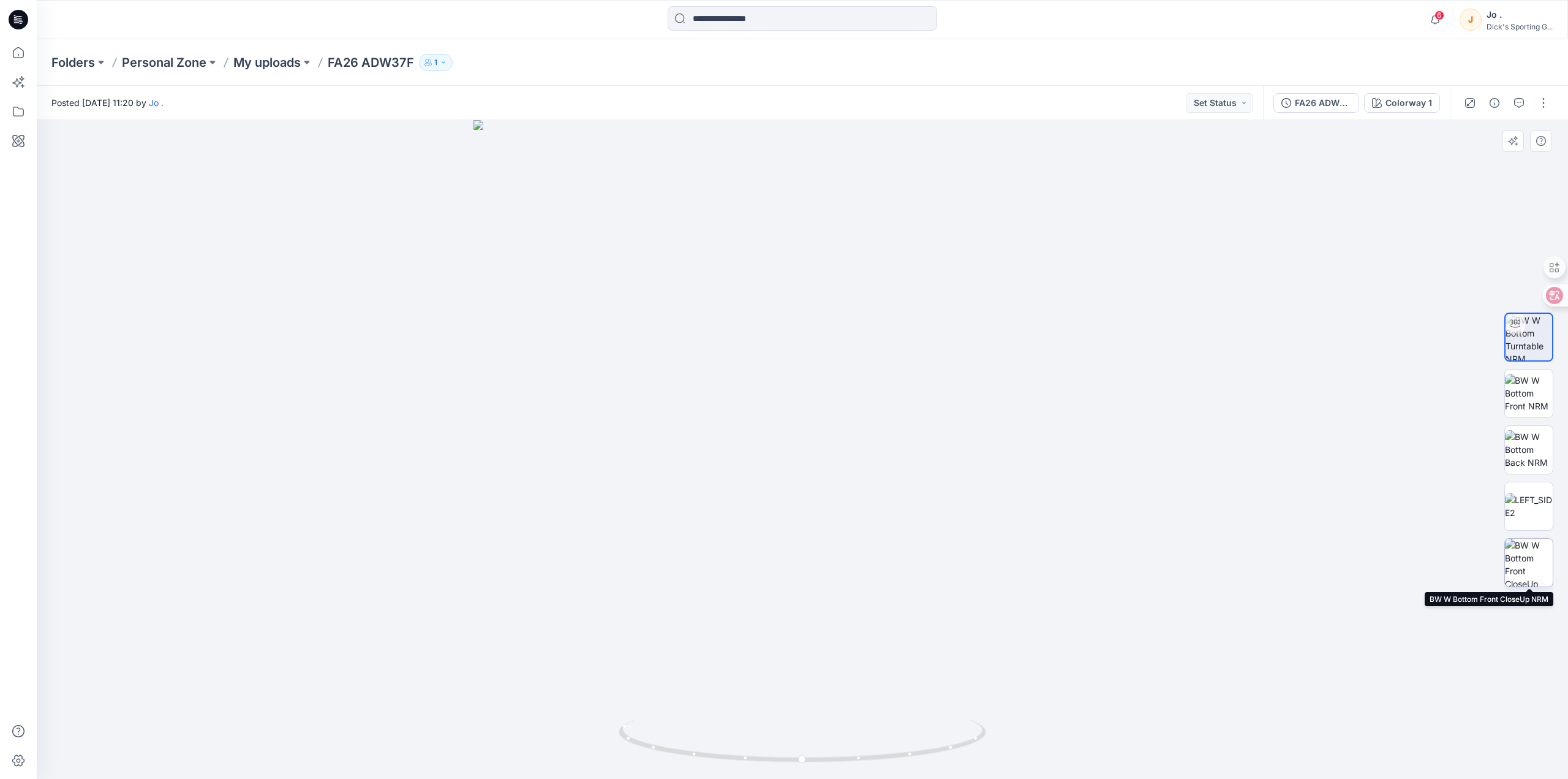
click at [1538, 563] on img at bounding box center [1529, 563] width 48 height 48
click at [1541, 493] on img at bounding box center [1529, 506] width 48 height 26
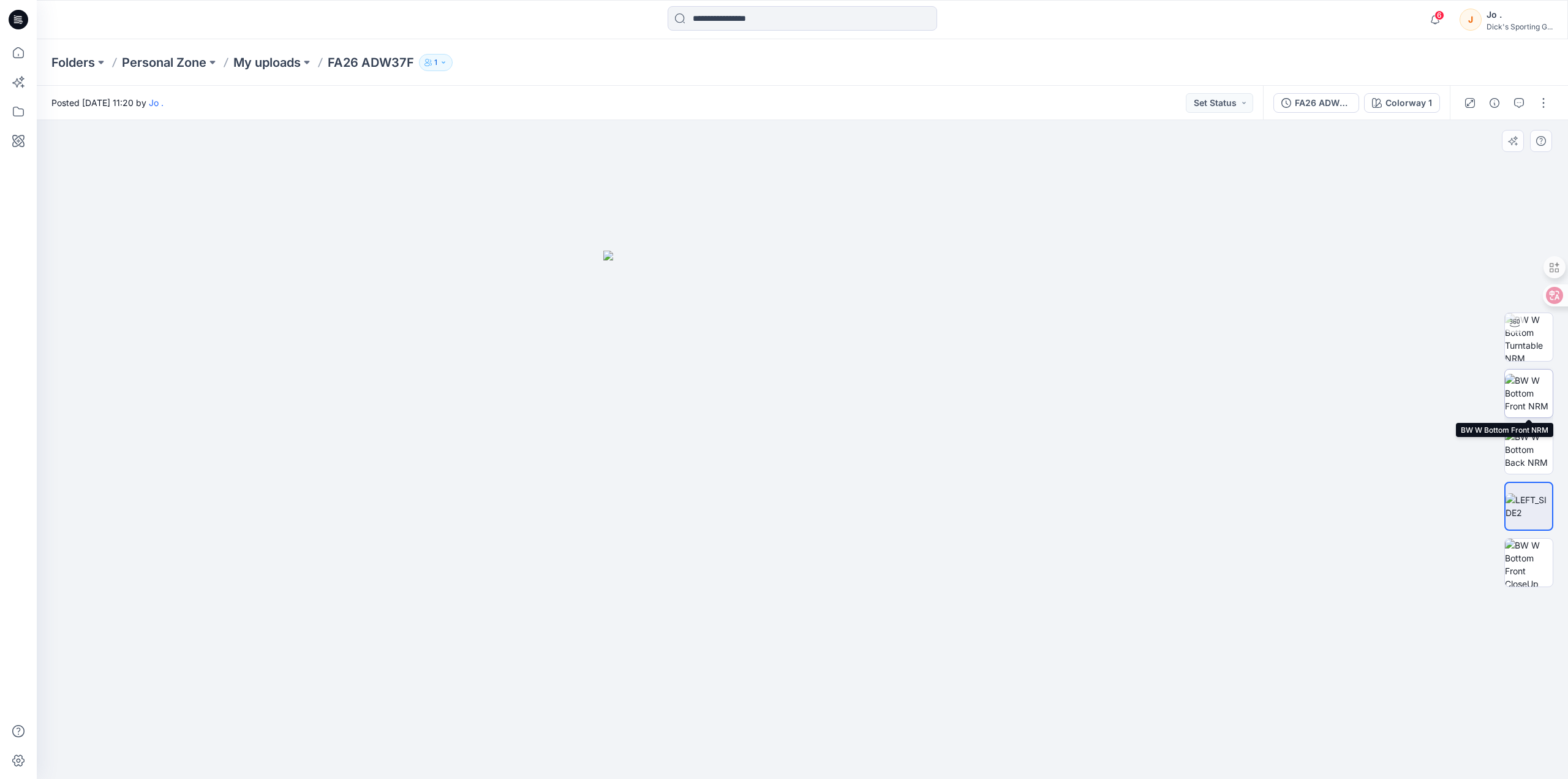
click at [1535, 397] on img at bounding box center [1529, 392] width 48 height 38
click at [1536, 442] on img at bounding box center [1529, 449] width 48 height 38
drag, startPoint x: 1534, startPoint y: 494, endPoint x: 1533, endPoint y: 511, distance: 17.0
click at [1534, 494] on img at bounding box center [1529, 506] width 48 height 26
click at [1531, 565] on img at bounding box center [1529, 563] width 48 height 48
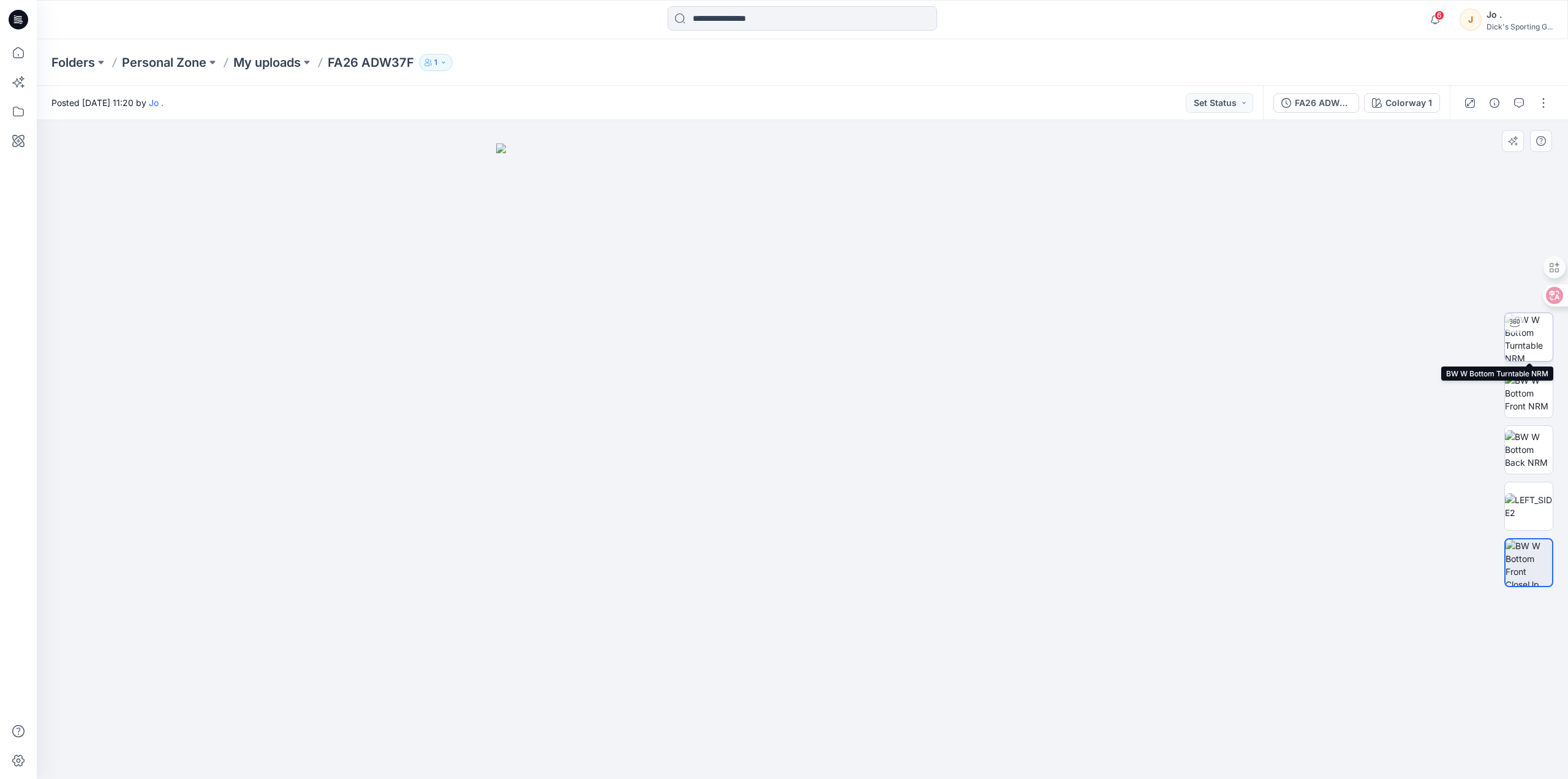
click at [1543, 334] on img at bounding box center [1529, 337] width 48 height 48
click at [160, 58] on p "Personal Zone" at bounding box center [164, 62] width 85 height 17
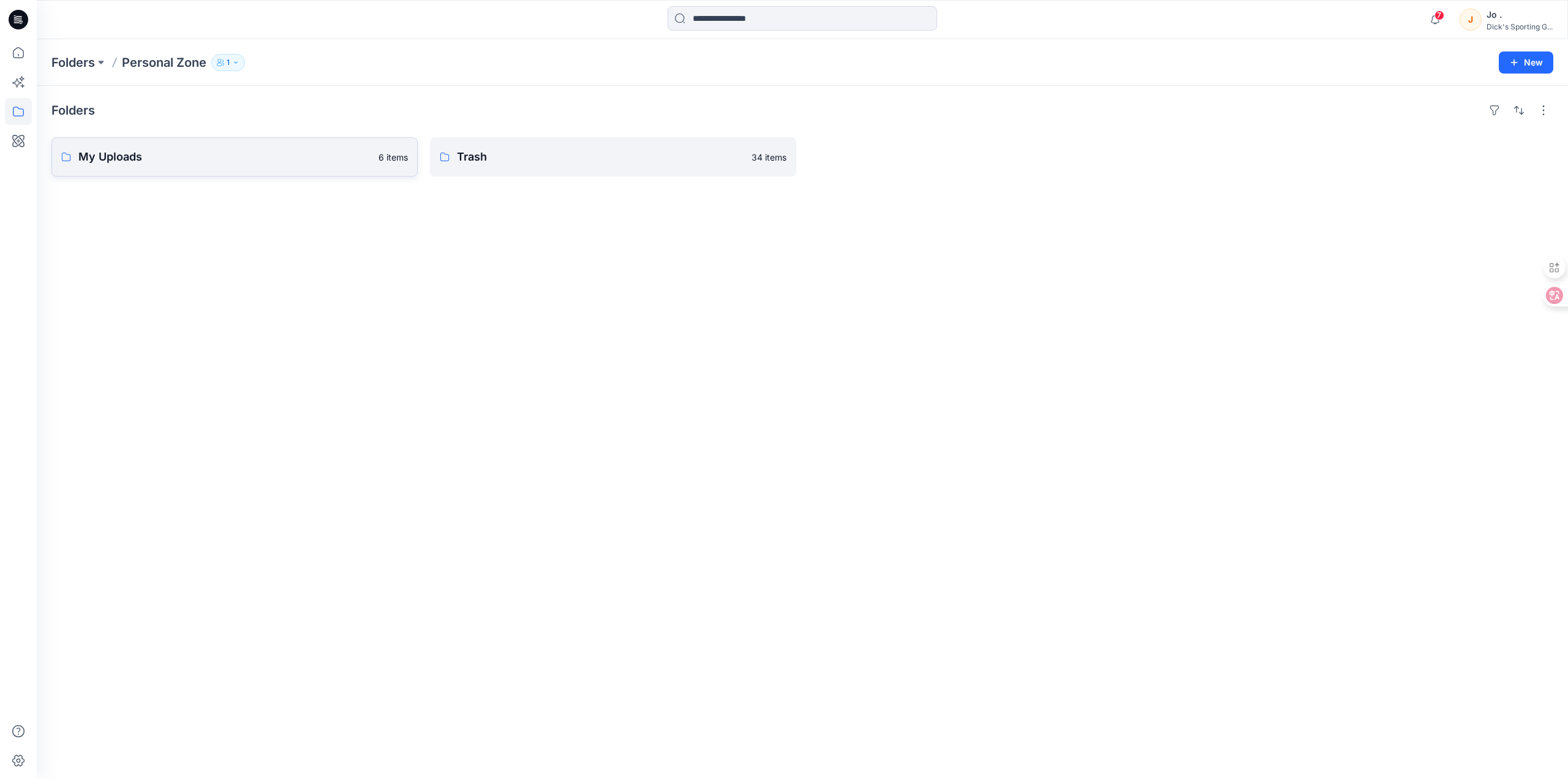
click at [237, 167] on link "My Uploads 6 items" at bounding box center [234, 157] width 366 height 39
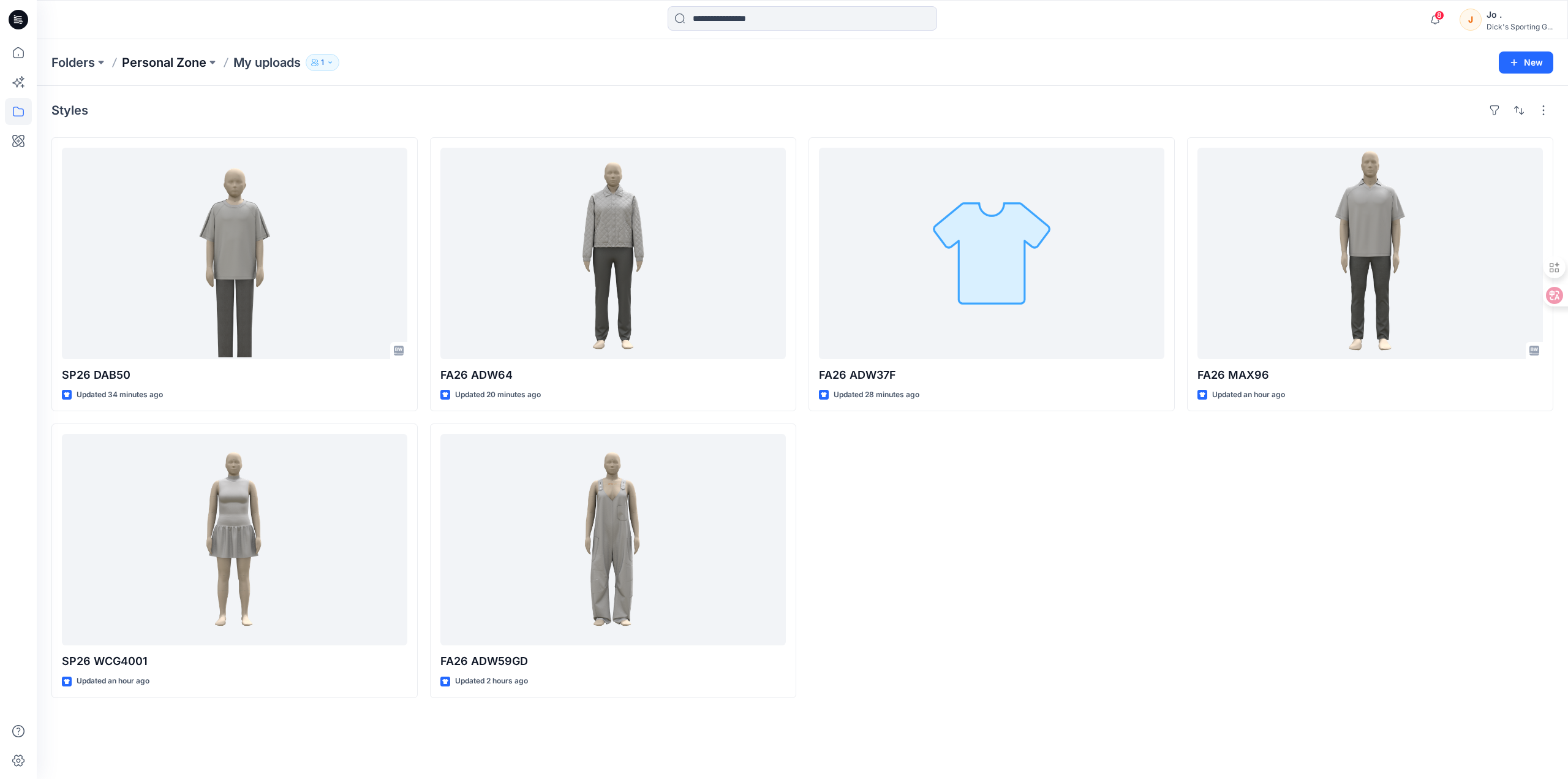
click at [184, 59] on p "Personal Zone" at bounding box center [164, 62] width 85 height 17
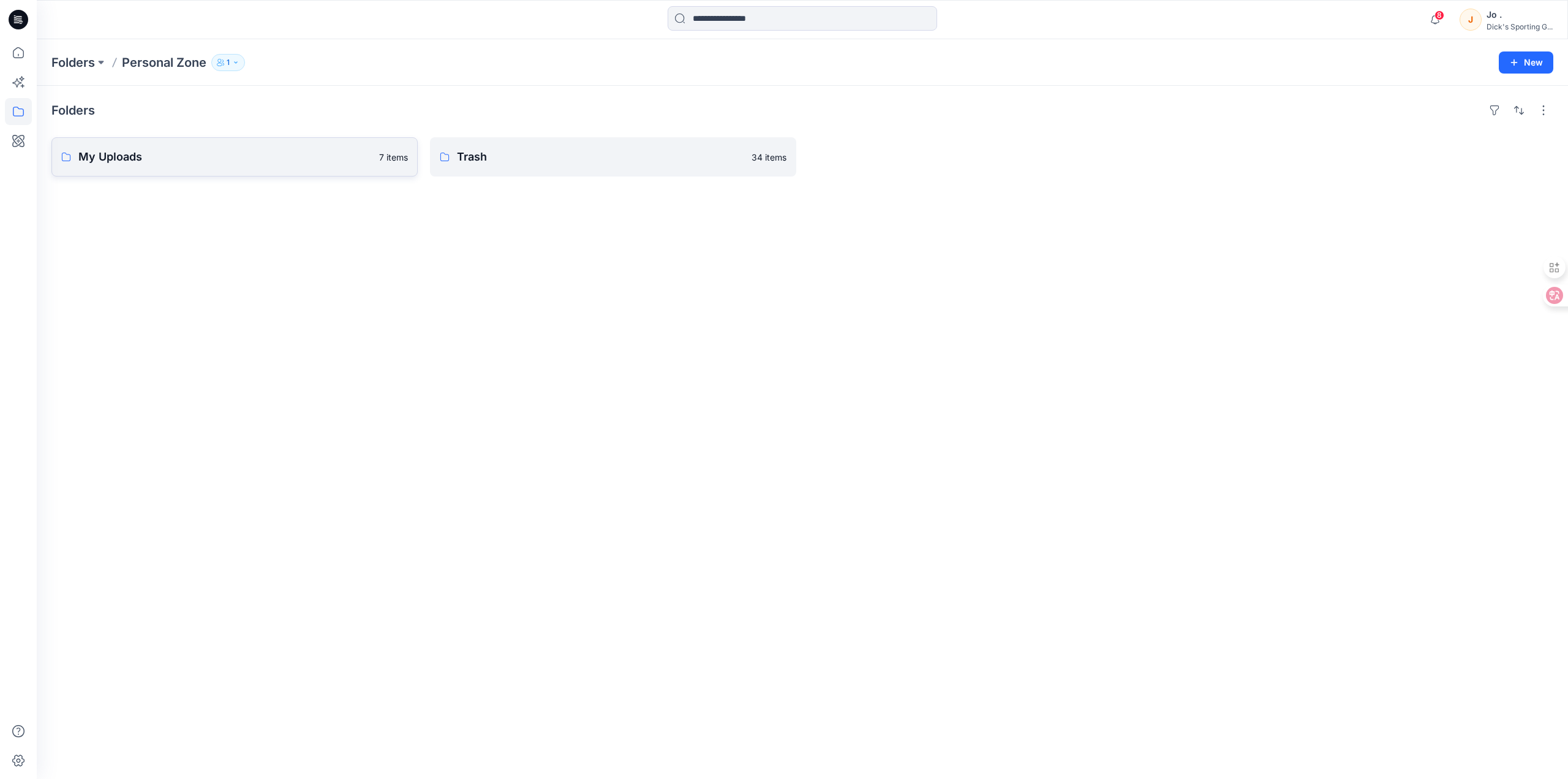
click at [225, 159] on p "My Uploads" at bounding box center [224, 157] width 293 height 17
